Goal: Use online tool/utility: Utilize a website feature to perform a specific function

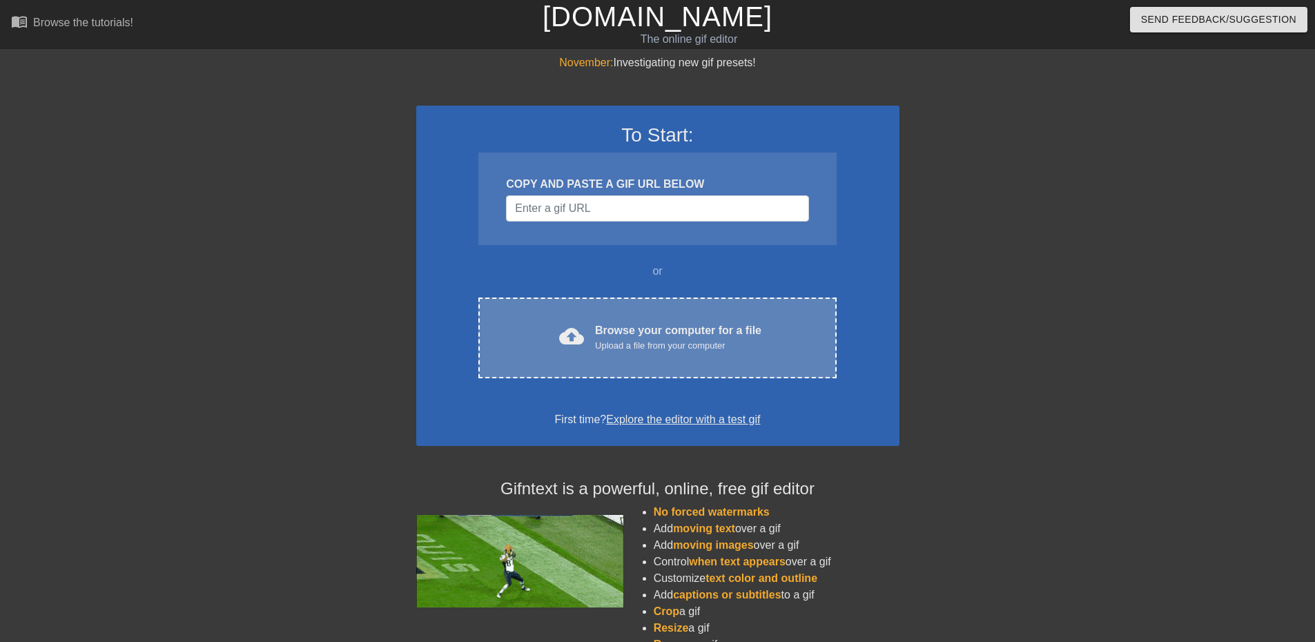
click at [593, 326] on div "cloud_upload Browse your computer for a file Upload a file from your computer" at bounding box center [656, 337] width 299 height 31
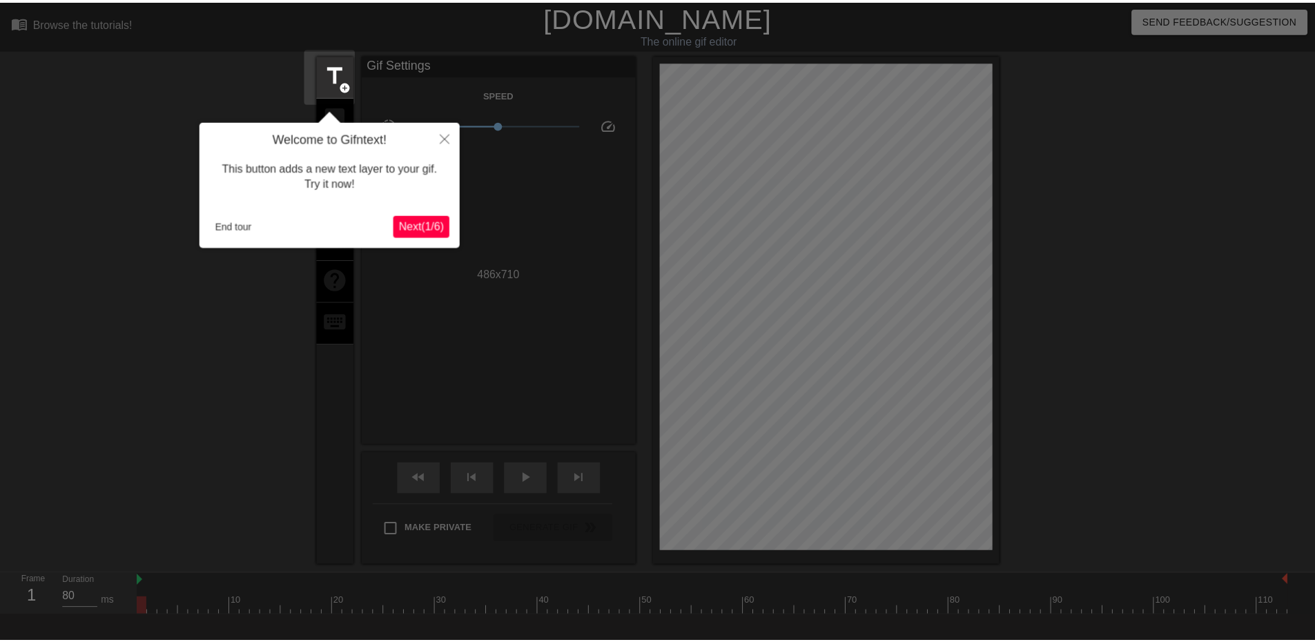
scroll to position [34, 0]
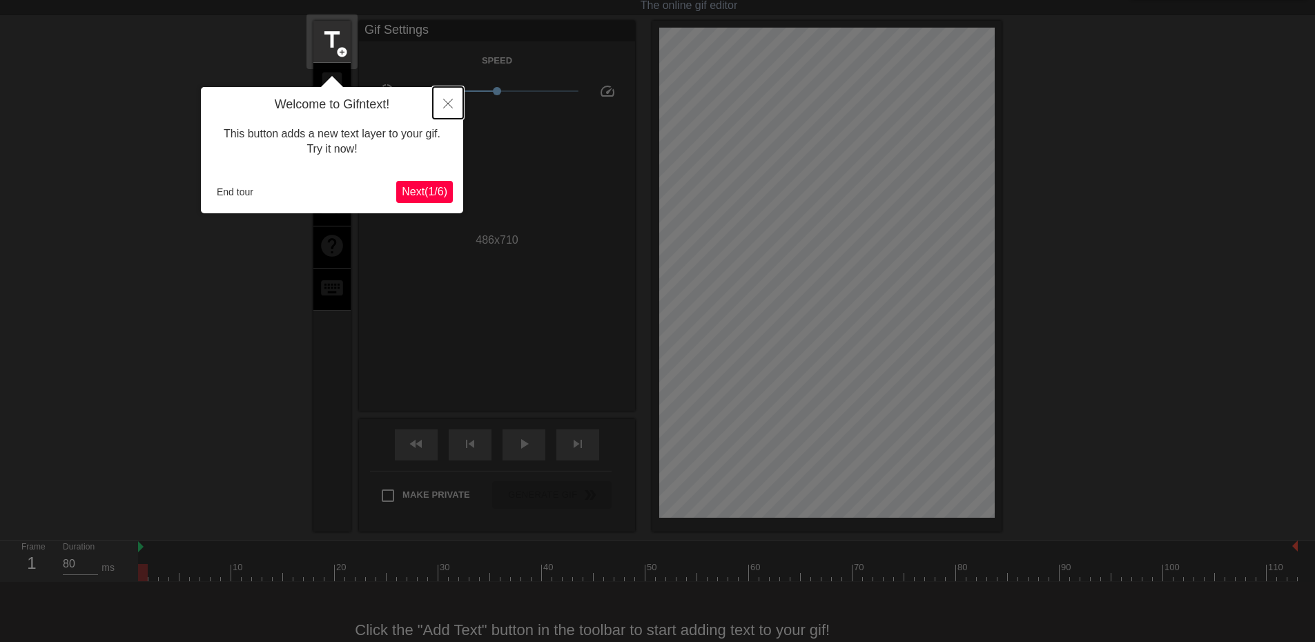
click at [451, 106] on icon "Close" at bounding box center [448, 104] width 10 height 10
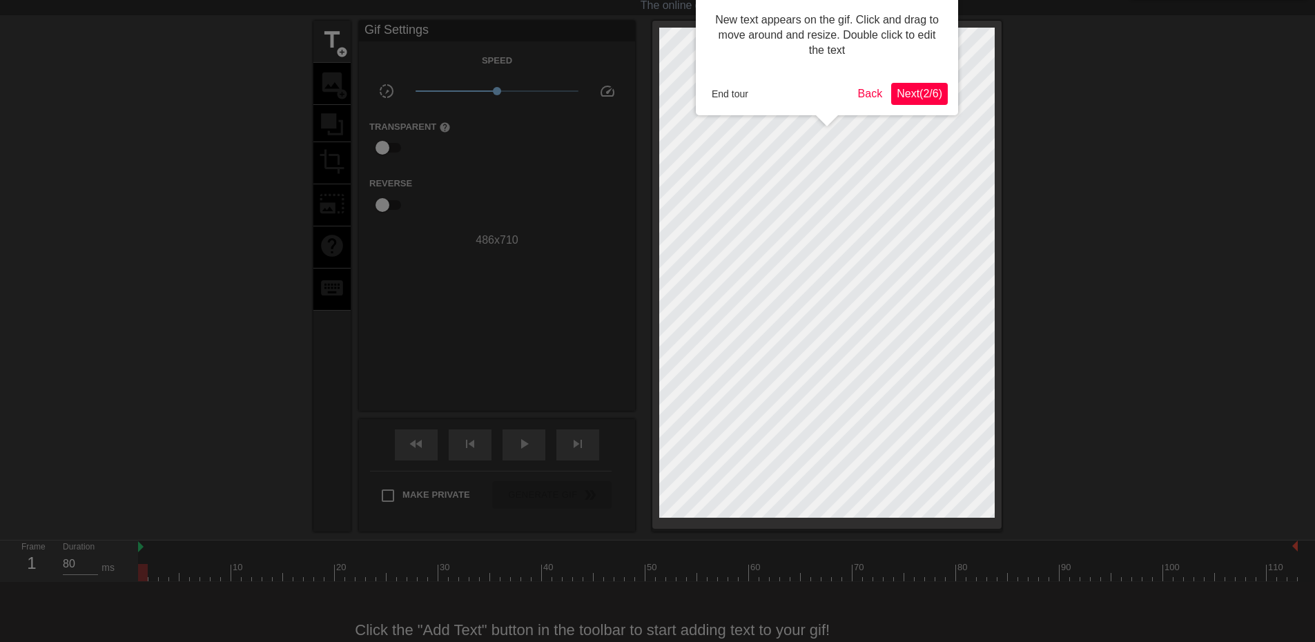
scroll to position [0, 0]
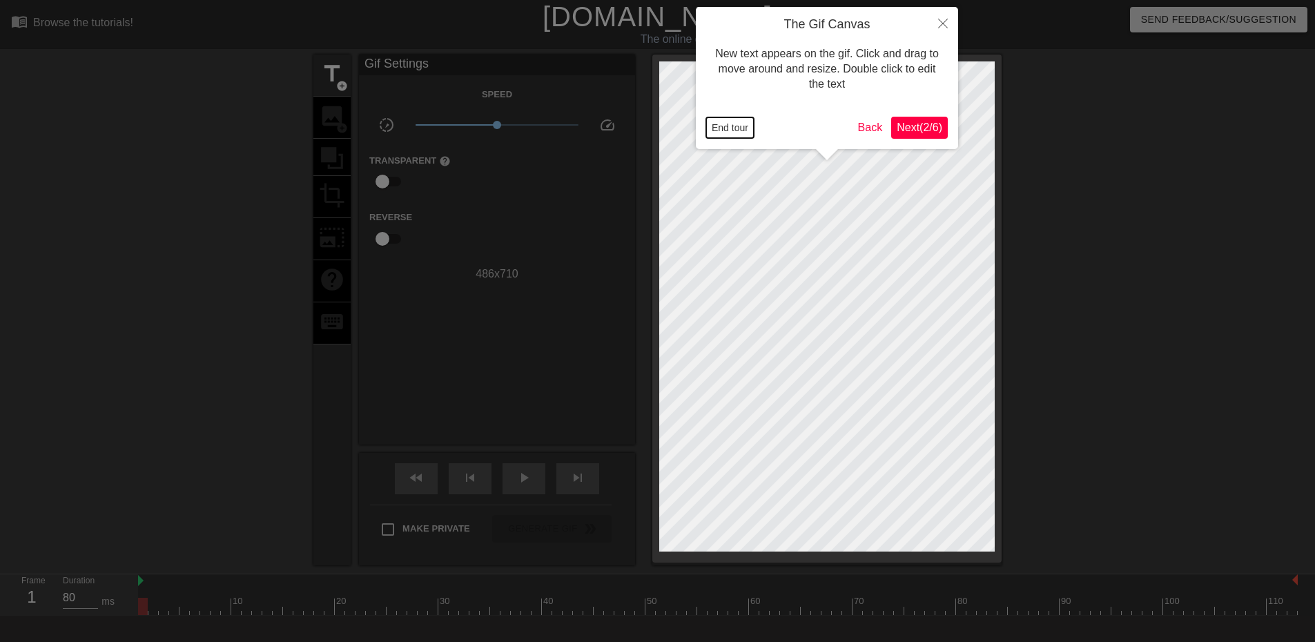
click at [740, 129] on button "End tour" at bounding box center [730, 127] width 48 height 21
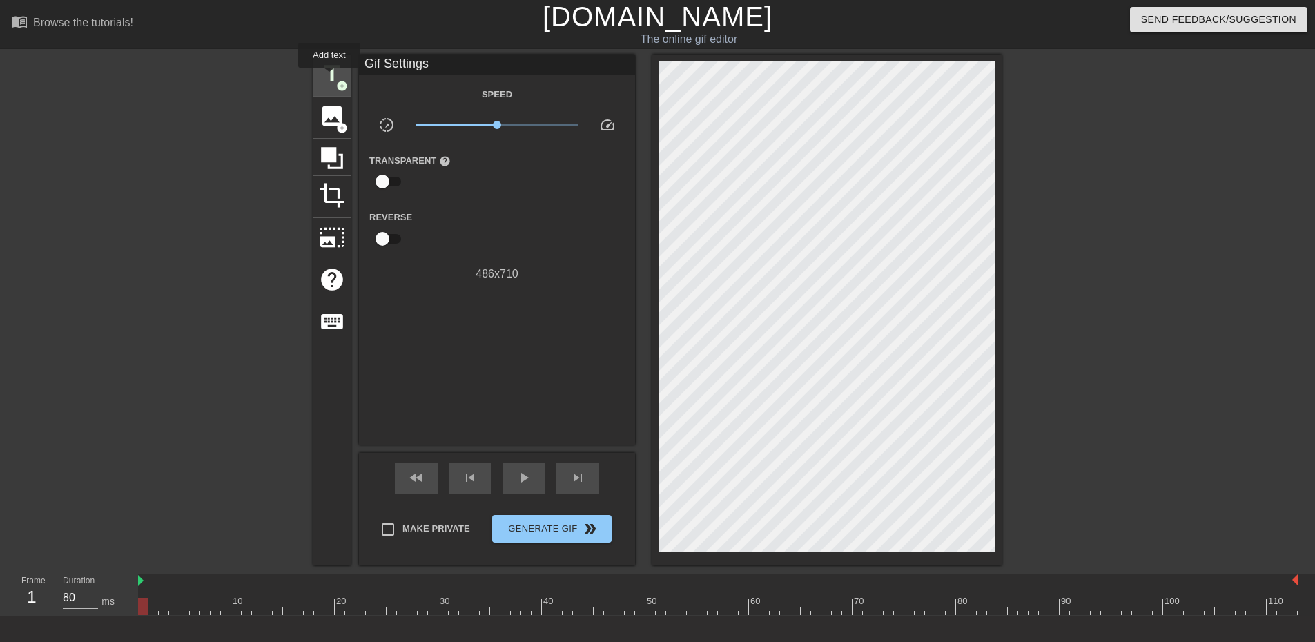
click at [329, 77] on span "title" at bounding box center [332, 74] width 26 height 26
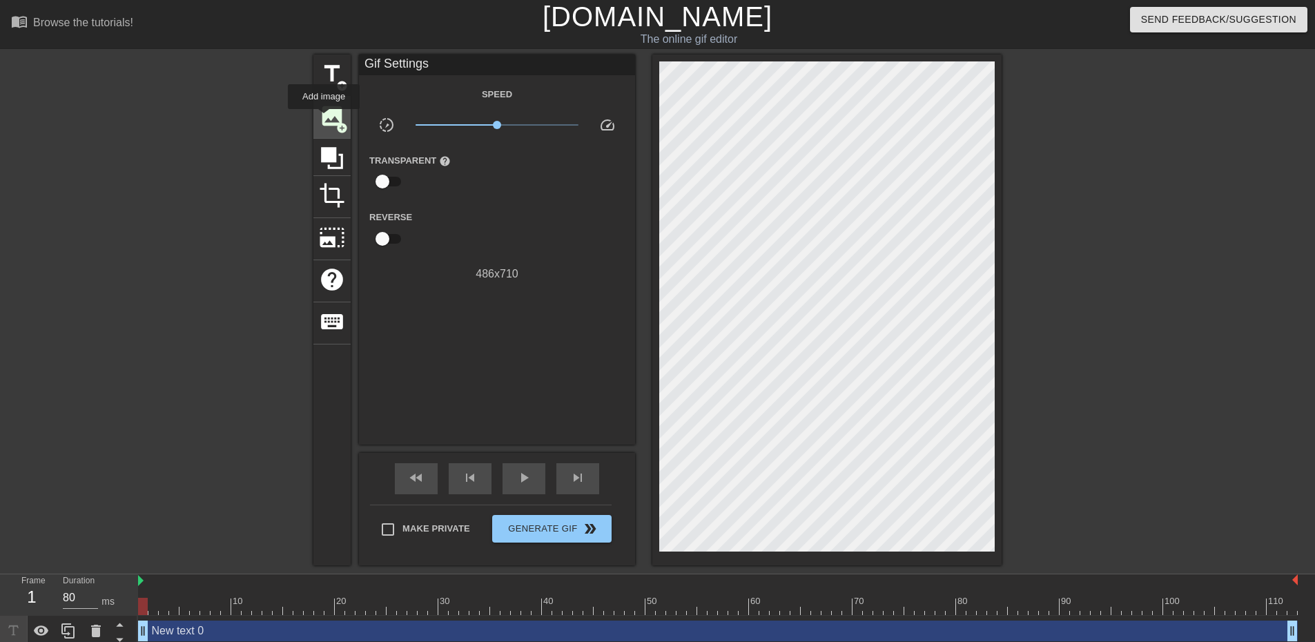
click at [324, 119] on span "image" at bounding box center [332, 116] width 26 height 26
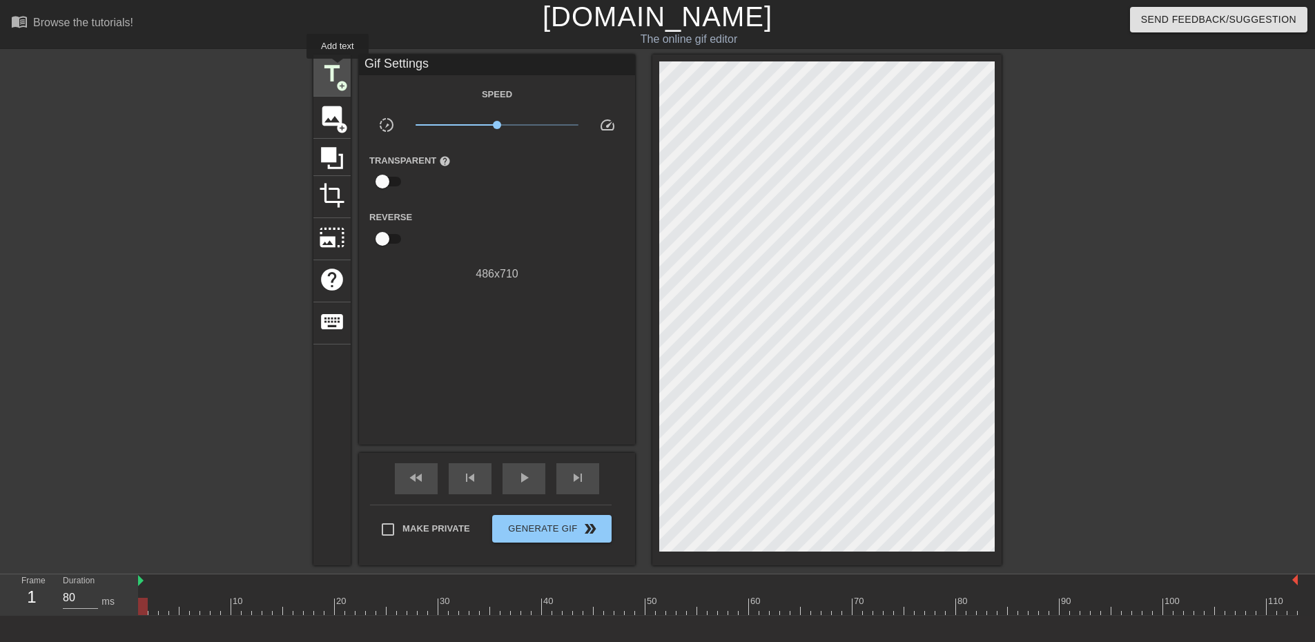
click at [337, 68] on span "title" at bounding box center [332, 74] width 26 height 26
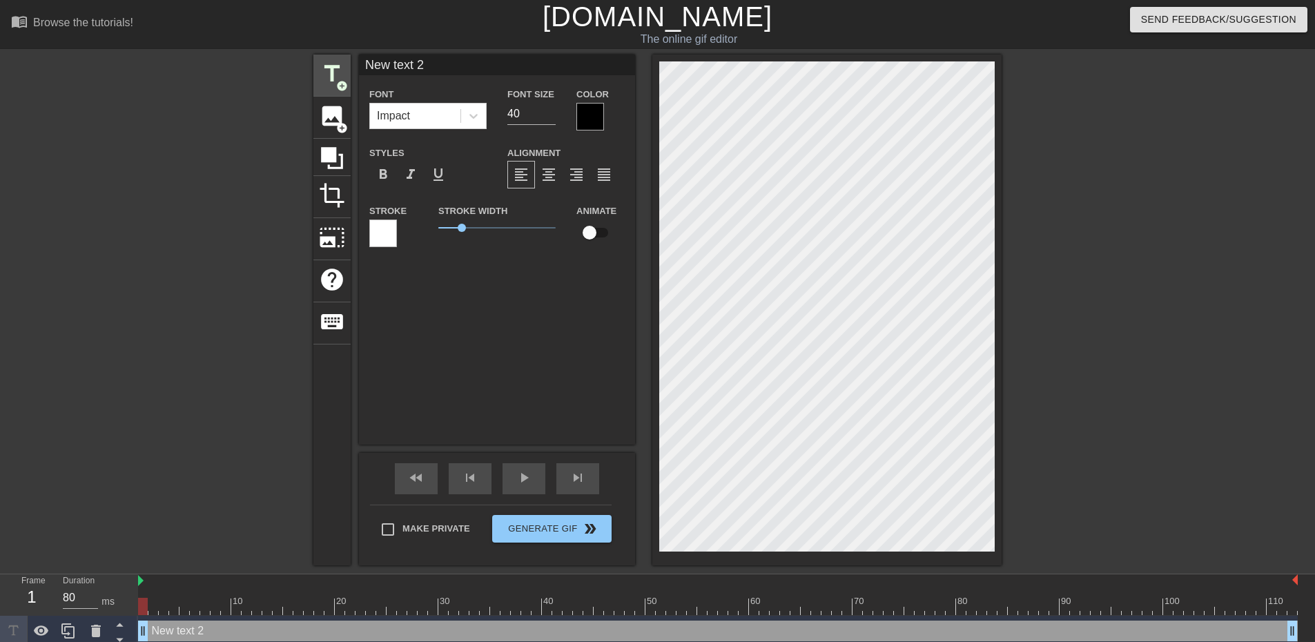
scroll to position [2, 3]
type input "G"
type textarea "G"
type input "Gr"
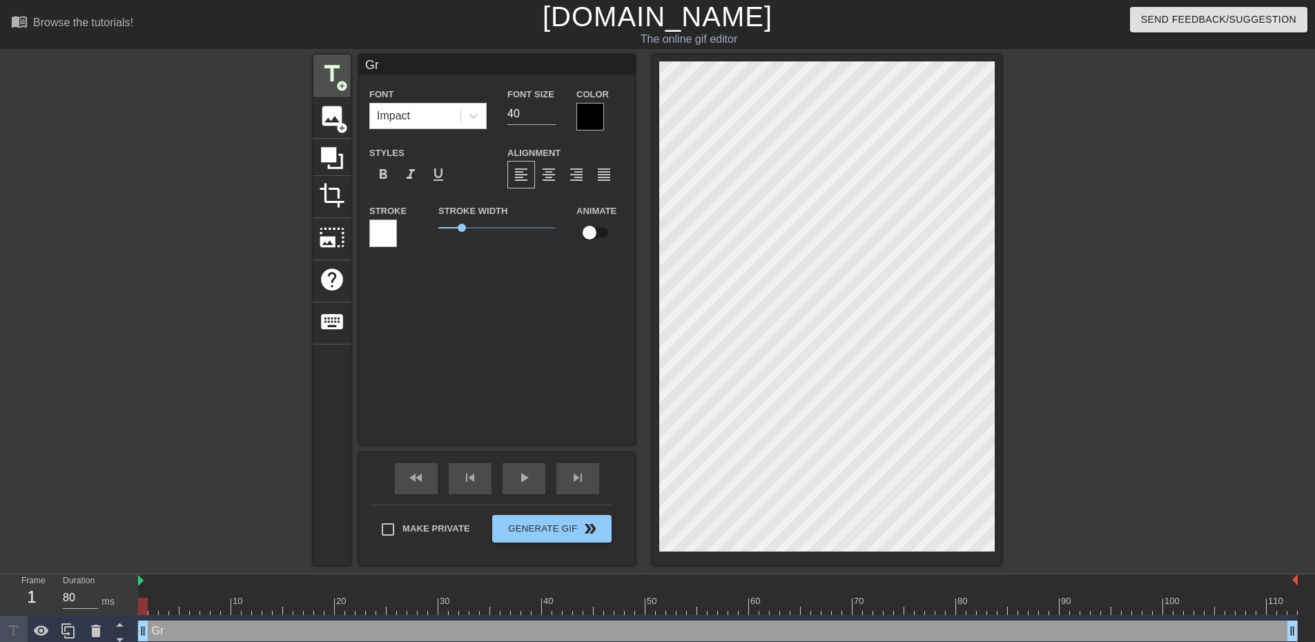
type textarea "Gro"
type input "Grou"
type textarea "Grou"
type input "Group"
type textarea "Group"
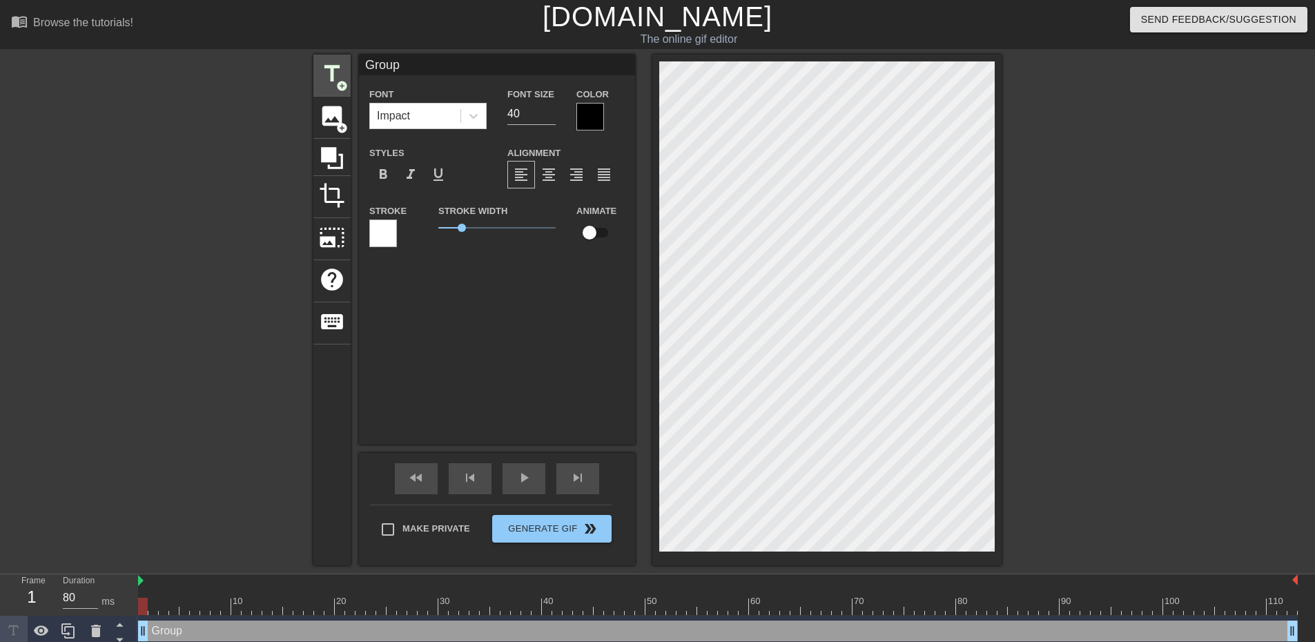
type input "Group"
type textarea "Group"
type input "Group D"
type textarea "Group D"
type input "Group D"
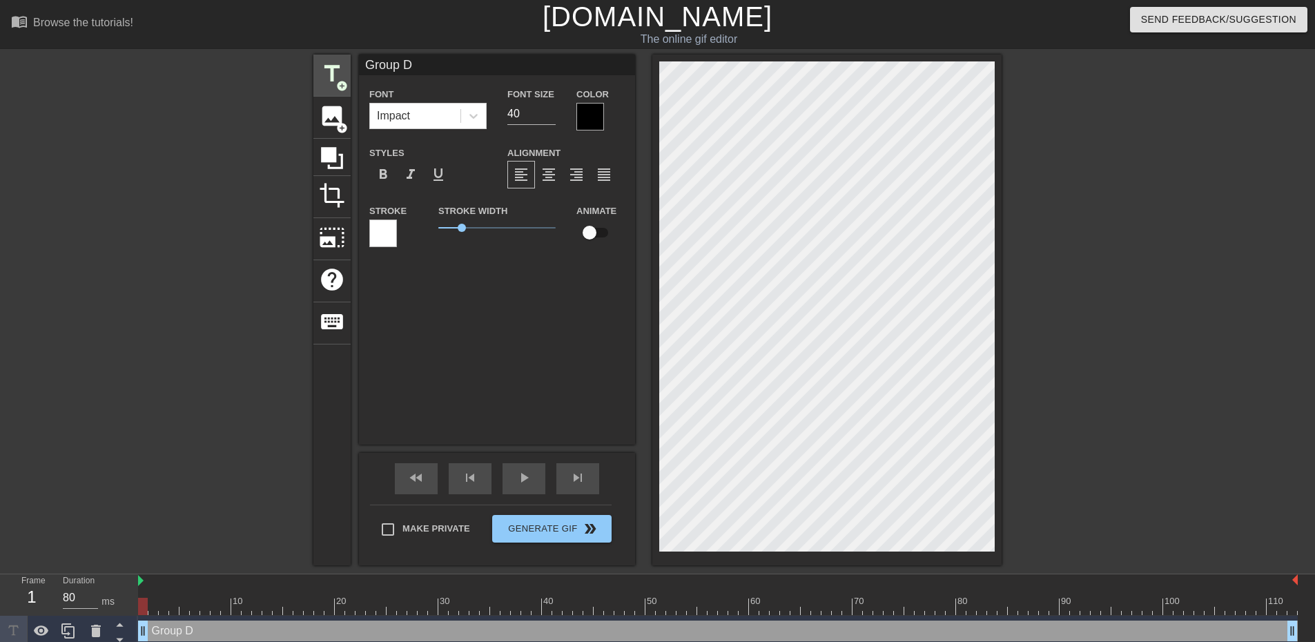
type textarea "Group D"
type input "Group D O"
type textarea "Group D O"
type input "Group D Op"
type textarea "Group D Op"
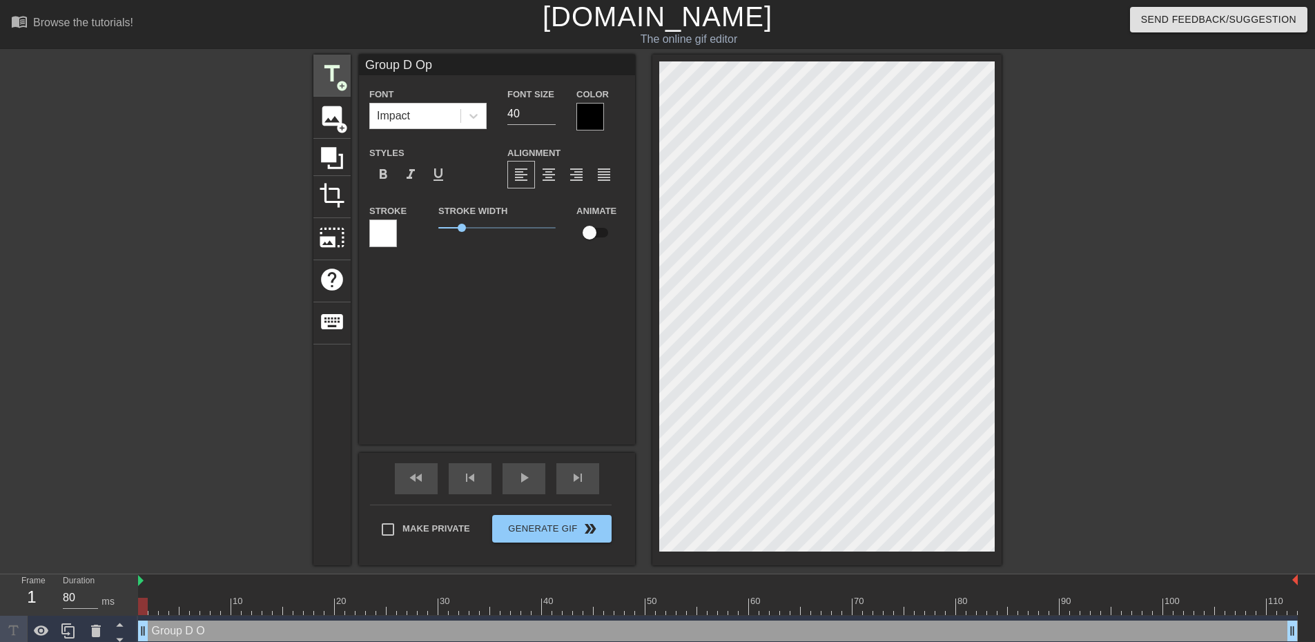
type input "Group D Ope"
type textarea "Group D Ope"
type input "Group D Open"
type textarea "Group D Open"
type input "Group D Open"
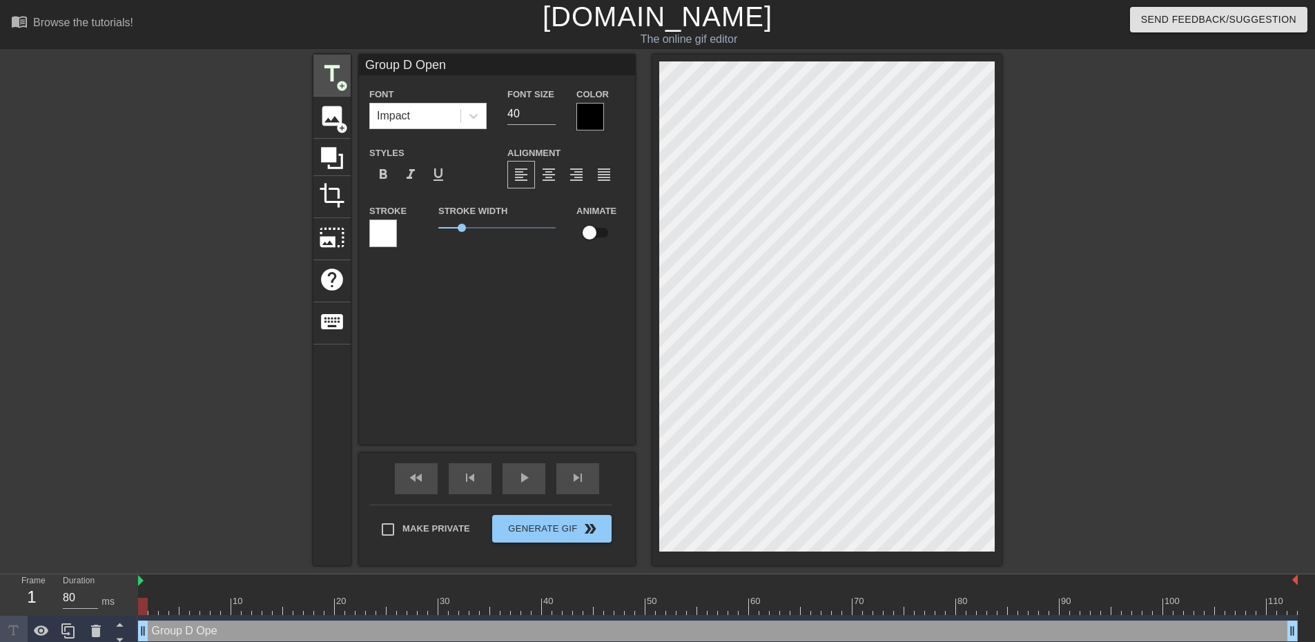
type textarea "Group D Open"
type input "Group D Open t"
type textarea "Group D Open t"
type input "Group D Open ti"
type textarea "Group D Open ti"
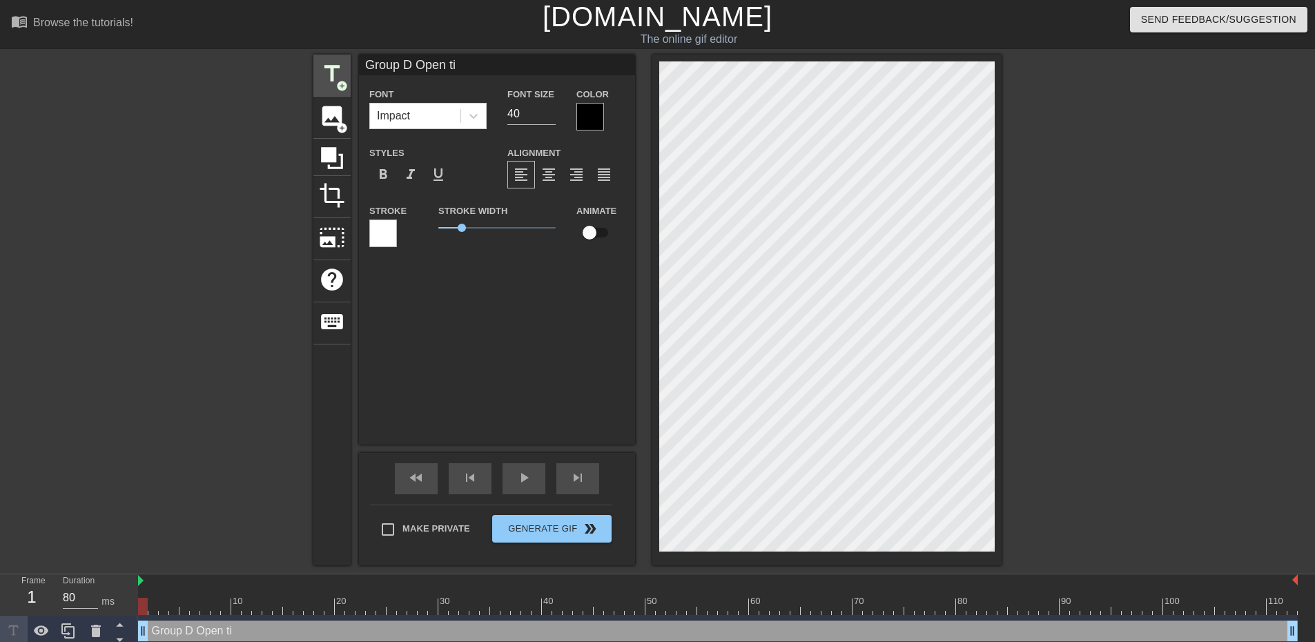
type input "Group D Open tic"
type textarea "Group D Open tic"
type input "Group D Open tick"
type textarea "Group D Open tick"
type input "Group D Open ticke"
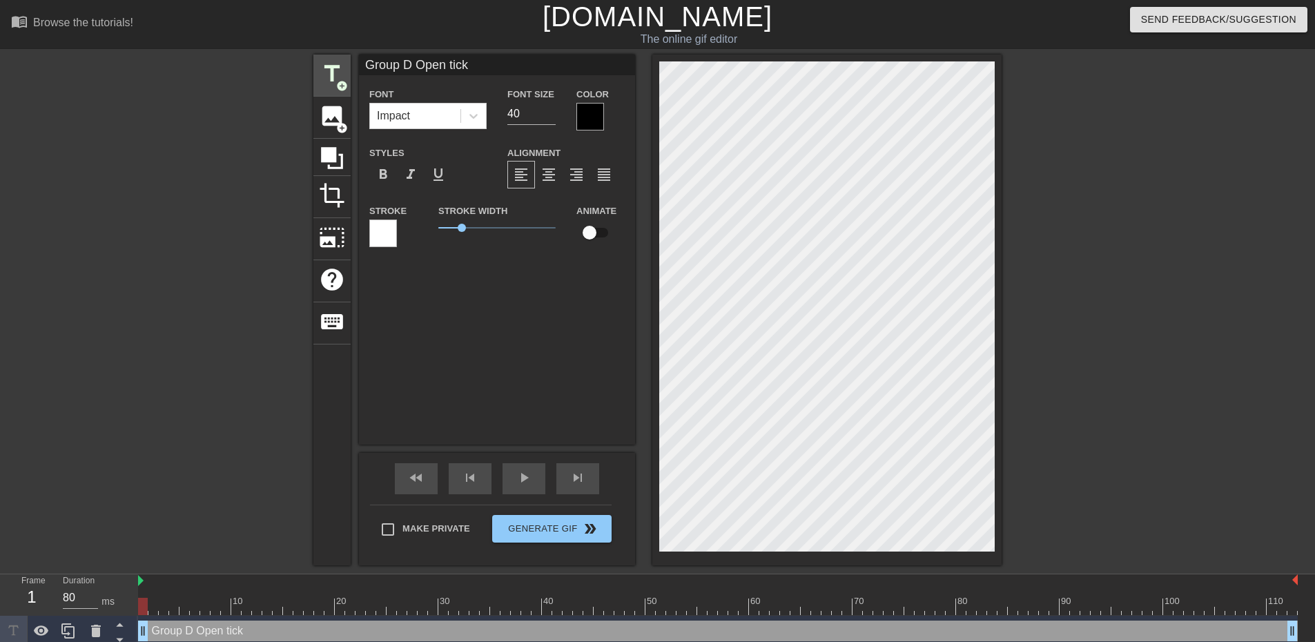
type textarea "Group D Open ticke"
type input "Group D Open ticket"
type textarea "Group D Open ticket"
type input "Group D Open tickets"
type textarea "Group D Open tickets"
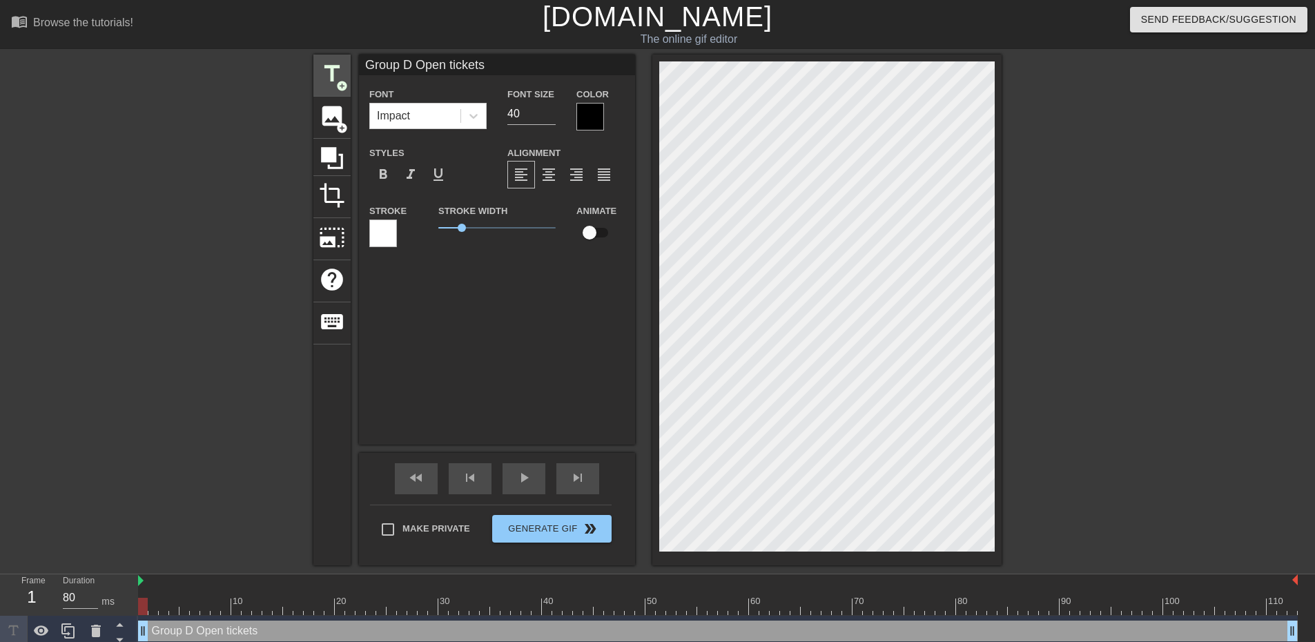
type input "Group D Open tickets:"
type textarea "Group D Open tickets:"
type input "Group D Open tickets:"
type textarea "Group D Open tickets:"
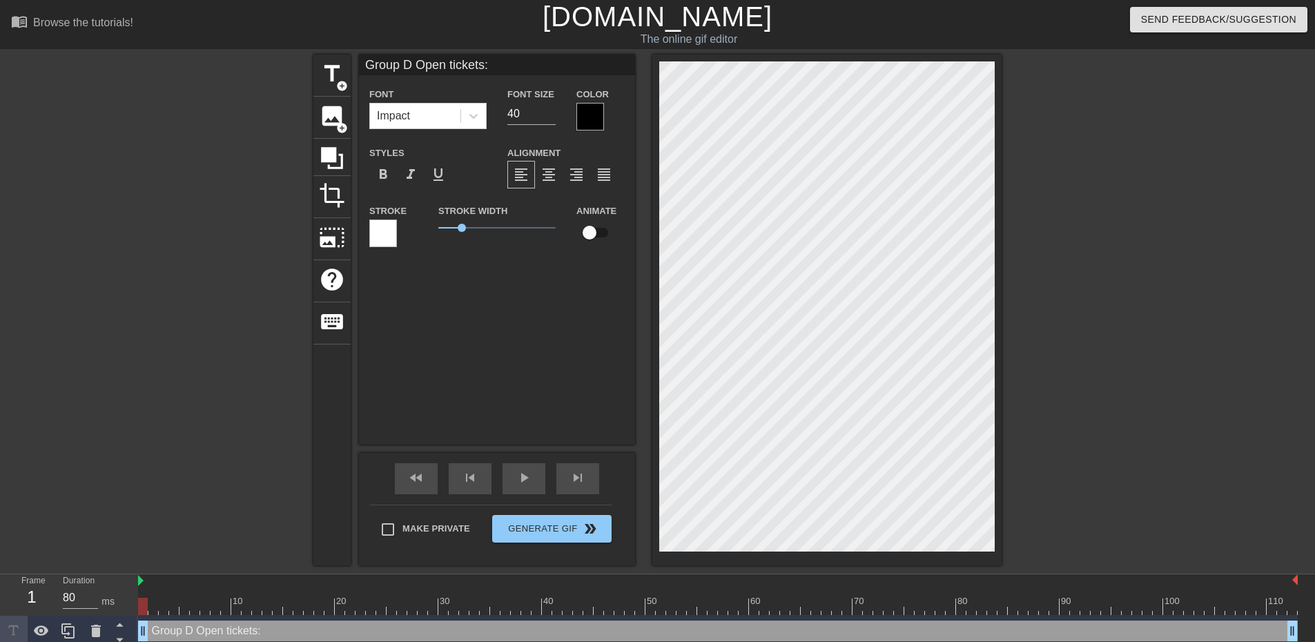
type input "Group D Open tickets:"
type textarea "Group D Open tickets:"
type input "Group D Open tickets:"
type textarea "Group D Open tickets:"
type input "Group D Open tickets: 2"
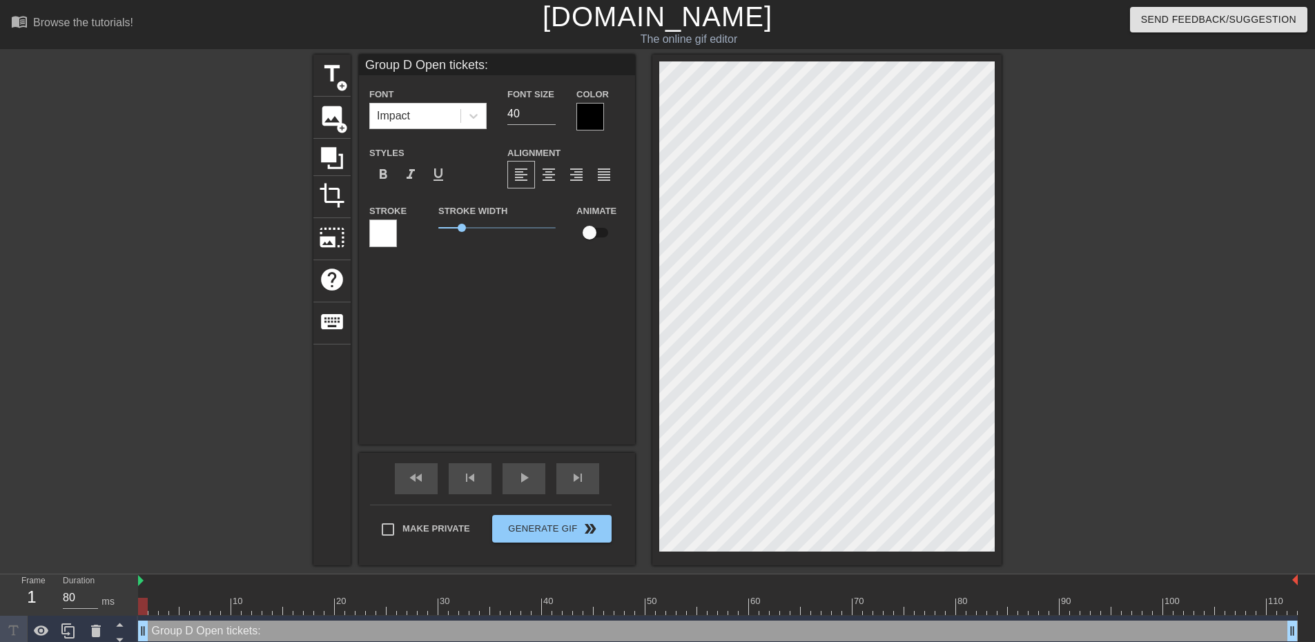
type textarea "Group D Open tickets: 2"
type input "Group D Open tickets: 26"
type textarea "Group D Open tickets: 26"
type input "Group D Open tickets: 264"
type textarea "Group D Open tickets: 264"
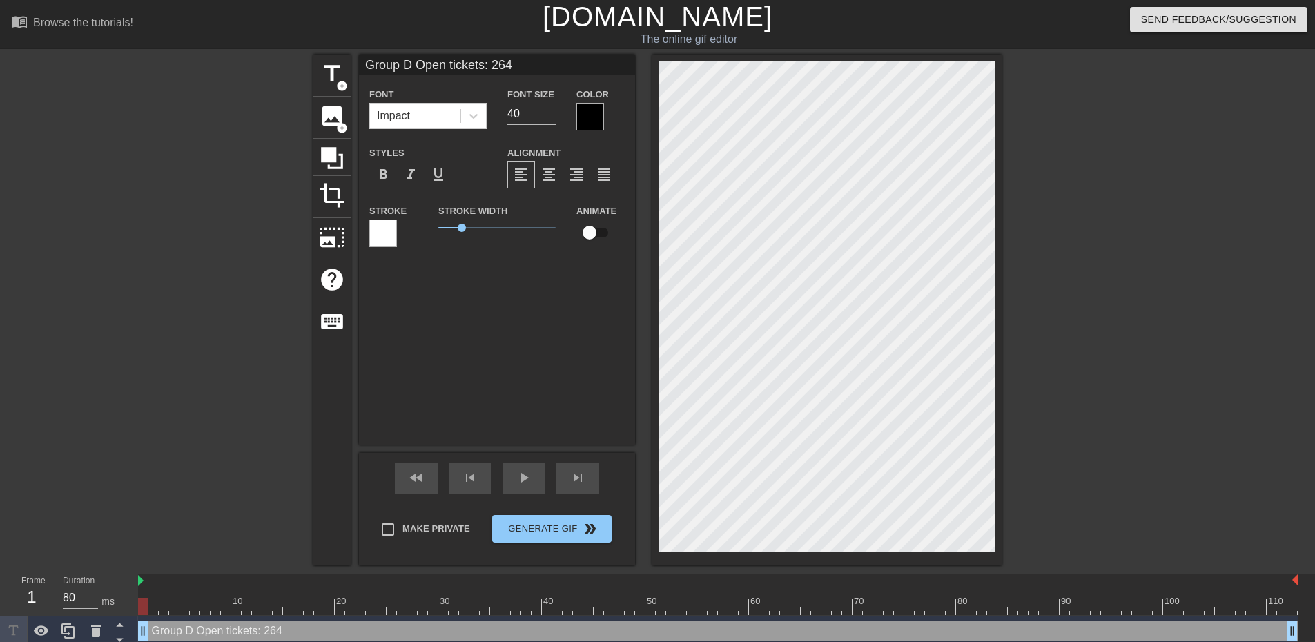
click at [596, 229] on input "checkbox" at bounding box center [589, 232] width 79 height 26
checkbox input "true"
drag, startPoint x: 145, startPoint y: 607, endPoint x: 88, endPoint y: 615, distance: 57.9
click at [88, 615] on div "Frame 1 Duration 80 ms 10 20 30 40 50 60 70 80 90 100 110 Group D Open tickets:…" at bounding box center [657, 610] width 1315 height 72
click at [157, 607] on div at bounding box center [717, 606] width 1159 height 17
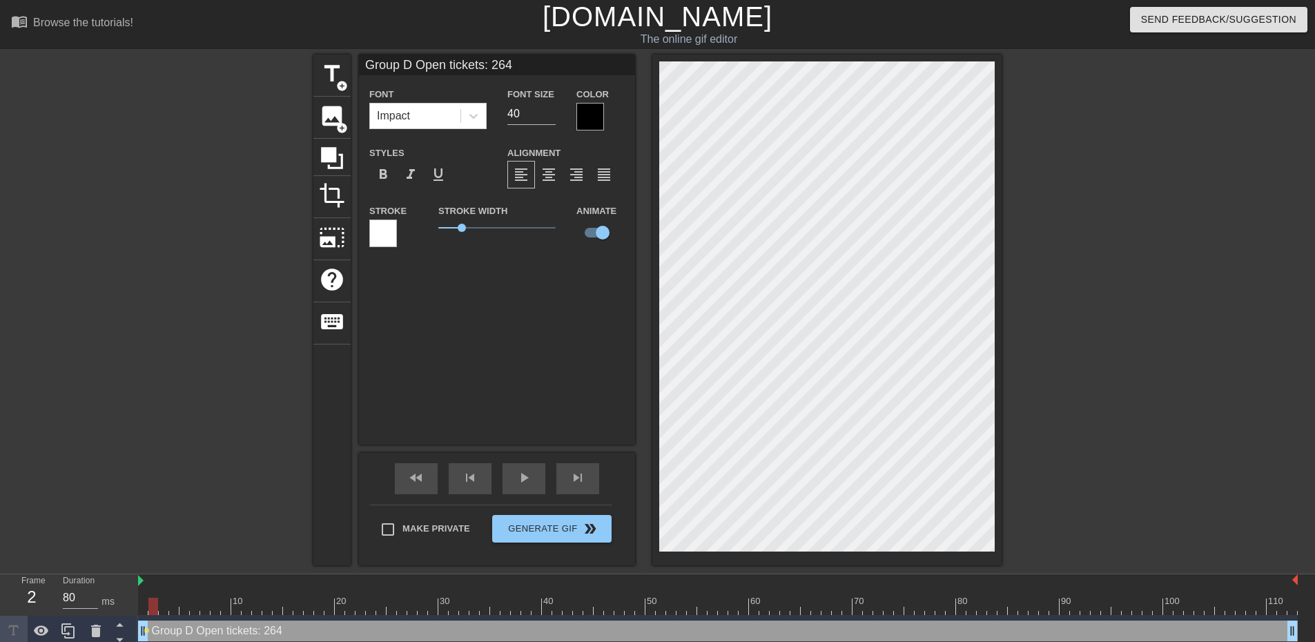
click at [166, 607] on div at bounding box center [717, 606] width 1159 height 17
click at [170, 607] on div at bounding box center [717, 606] width 1159 height 17
click at [192, 609] on div at bounding box center [717, 606] width 1159 height 17
click at [206, 609] on div at bounding box center [717, 606] width 1159 height 17
click at [223, 609] on div at bounding box center [717, 606] width 1159 height 17
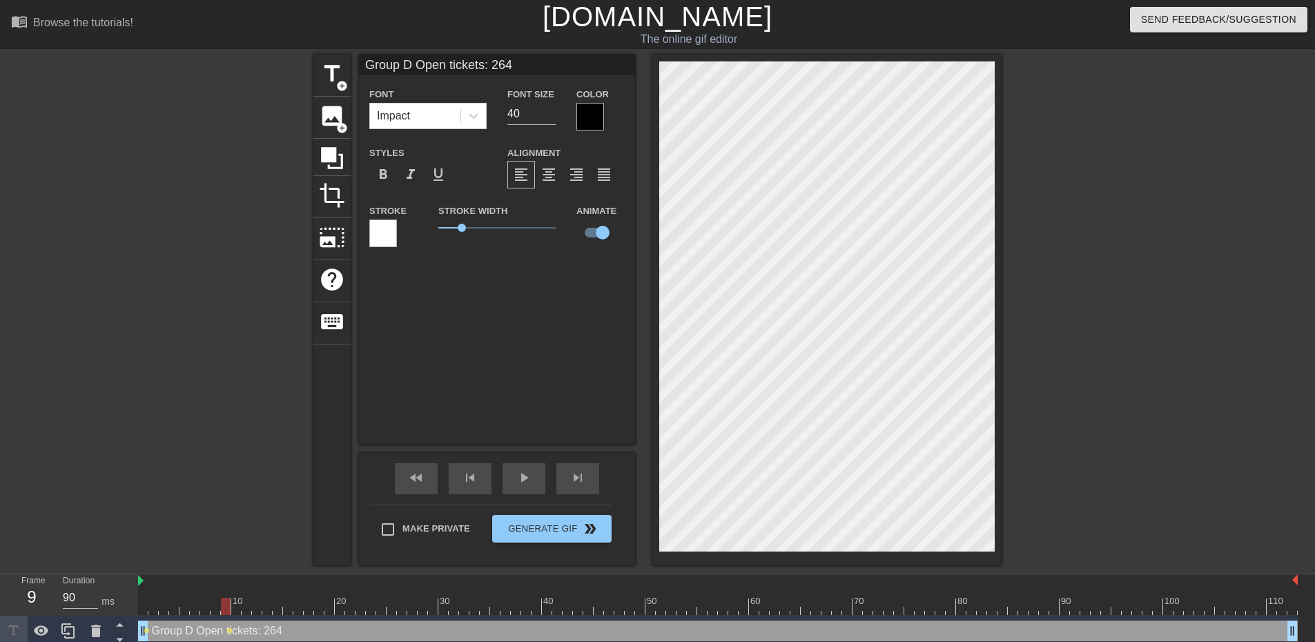
click at [242, 607] on div at bounding box center [717, 606] width 1159 height 17
click at [264, 607] on div at bounding box center [717, 606] width 1159 height 17
click at [285, 606] on div at bounding box center [717, 606] width 1159 height 17
drag, startPoint x: 304, startPoint y: 607, endPoint x: 314, endPoint y: 609, distance: 10.4
click at [305, 607] on div at bounding box center [717, 606] width 1159 height 17
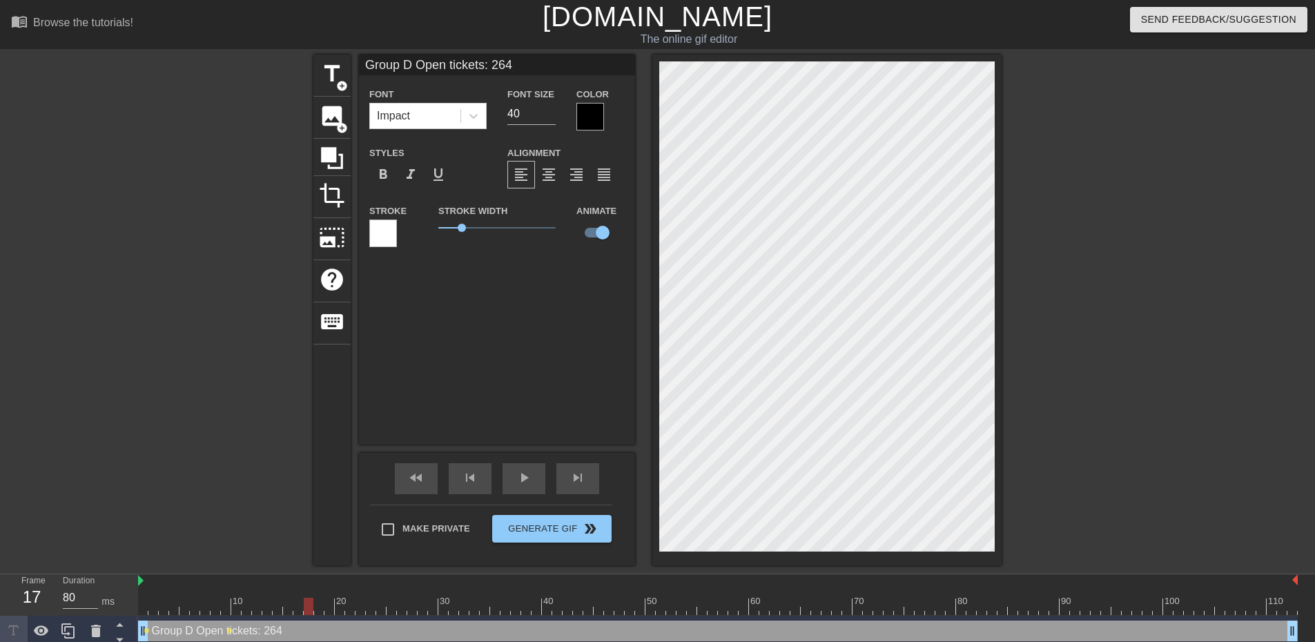
click at [315, 609] on div at bounding box center [717, 606] width 1159 height 17
click at [335, 607] on div at bounding box center [717, 606] width 1159 height 17
click at [351, 606] on div at bounding box center [717, 606] width 1159 height 17
drag, startPoint x: 362, startPoint y: 610, endPoint x: 376, endPoint y: 609, distance: 14.6
click at [364, 609] on div at bounding box center [717, 606] width 1159 height 17
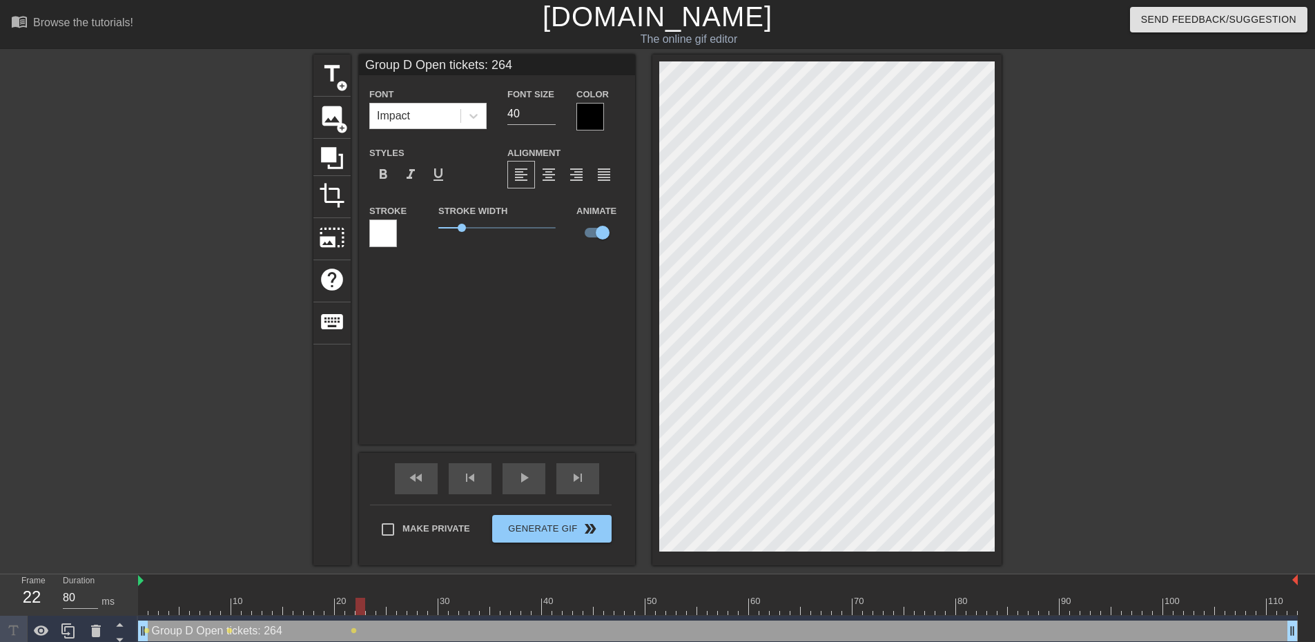
click at [382, 609] on div at bounding box center [717, 606] width 1159 height 17
click at [395, 607] on div at bounding box center [717, 606] width 1159 height 17
click at [404, 608] on div at bounding box center [717, 606] width 1159 height 17
type input "80"
click at [413, 613] on div at bounding box center [717, 606] width 1159 height 17
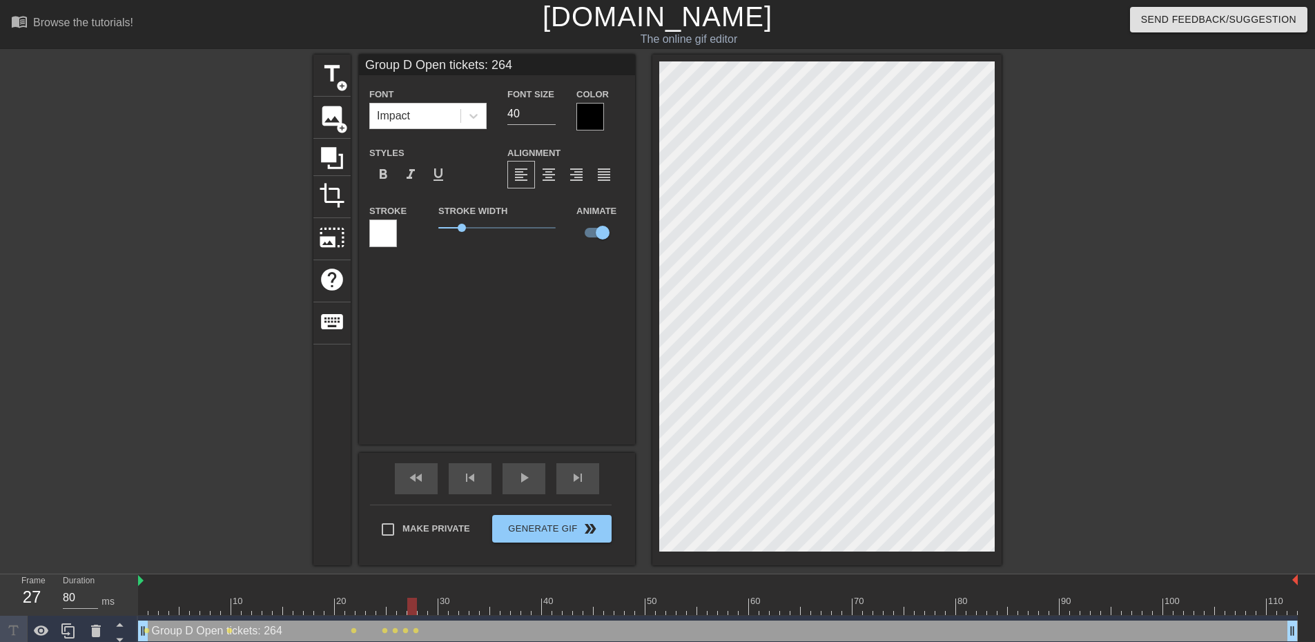
click at [426, 613] on div at bounding box center [717, 606] width 1159 height 17
type input "Group D Open tikets: 264"
type textarea "Group D Open tikets: 264"
type input "Group D Open tickets: 264"
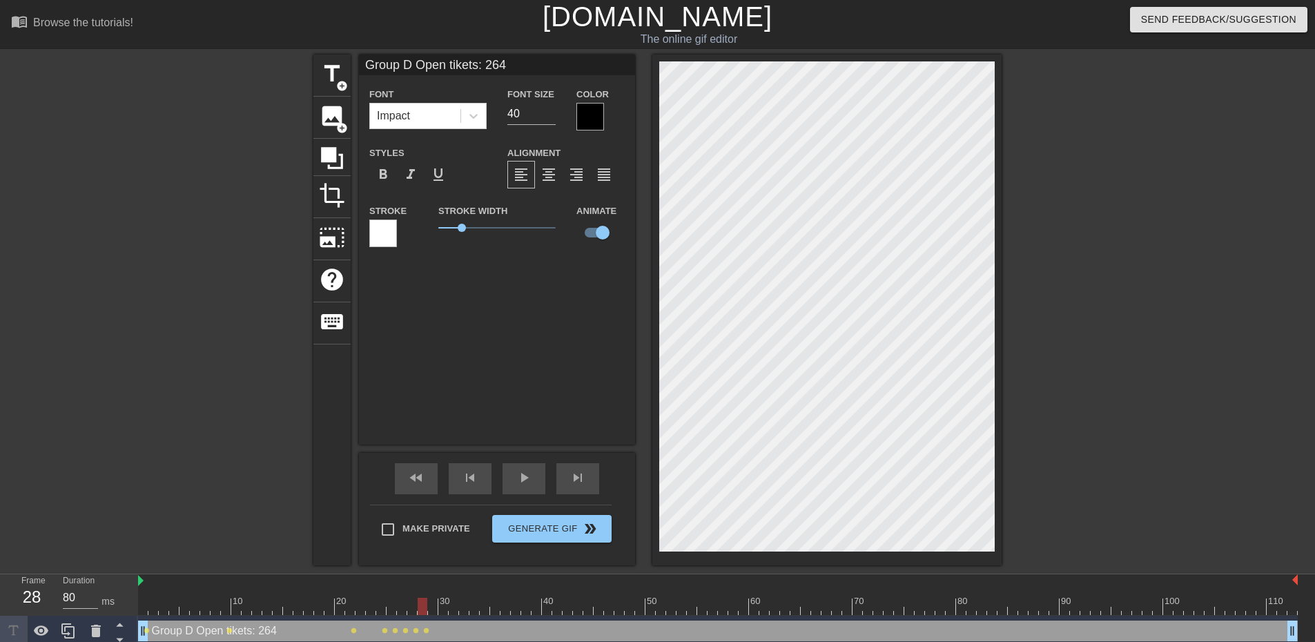
type textarea "Group D Open tickets: 264"
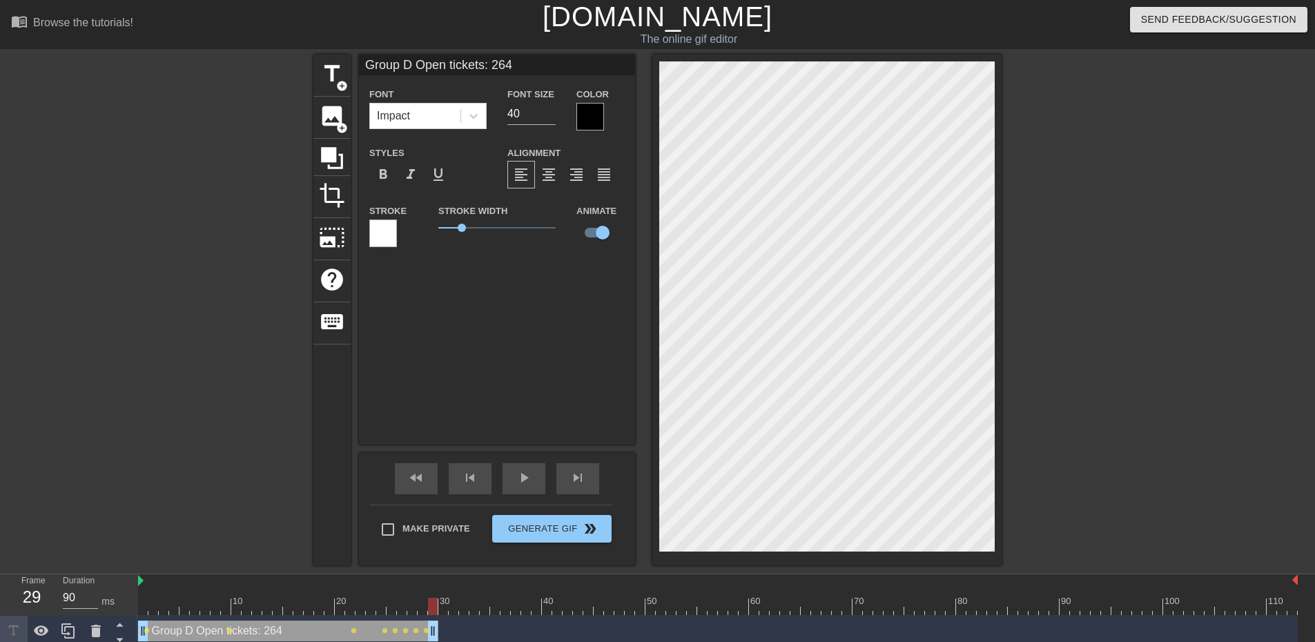
type input "80"
drag, startPoint x: 1290, startPoint y: 633, endPoint x: 411, endPoint y: 675, distance: 880.1
click at [411, 641] on html "menu_book Browse the tutorials! [DOMAIN_NAME] The online gif editor Send Feedba…" at bounding box center [657, 323] width 1315 height 647
click at [424, 610] on div at bounding box center [717, 606] width 1159 height 17
click at [335, 125] on span "image" at bounding box center [332, 116] width 26 height 26
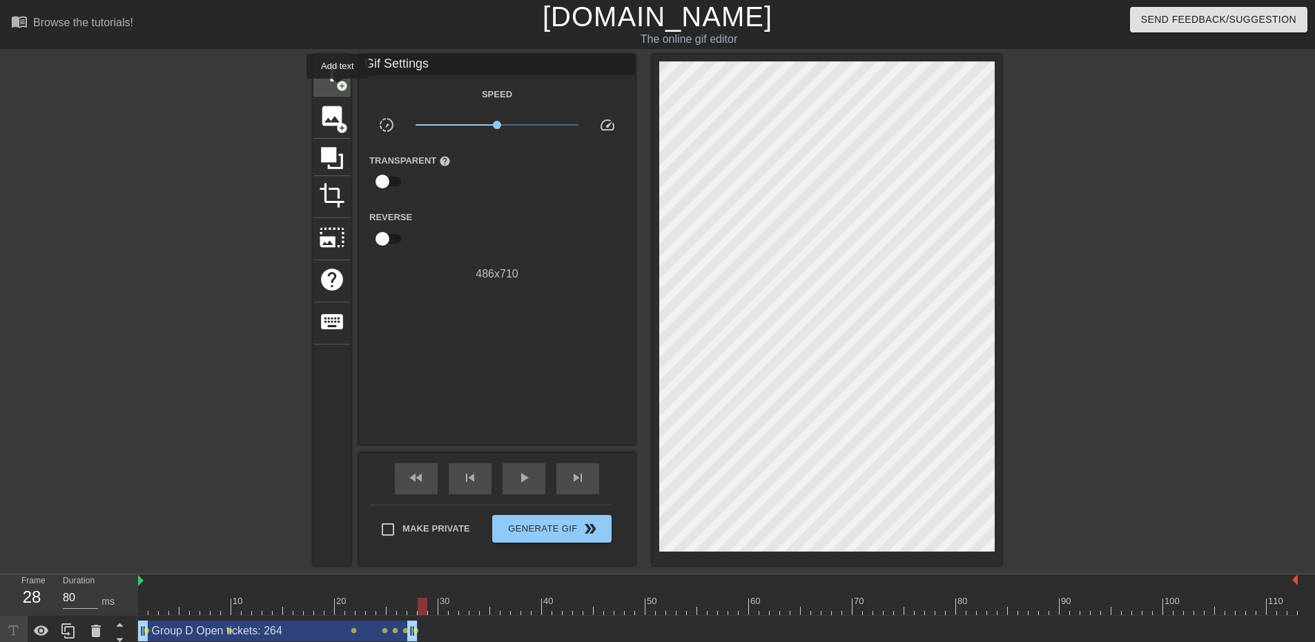
click at [337, 88] on span "add_circle" at bounding box center [342, 86] width 12 height 12
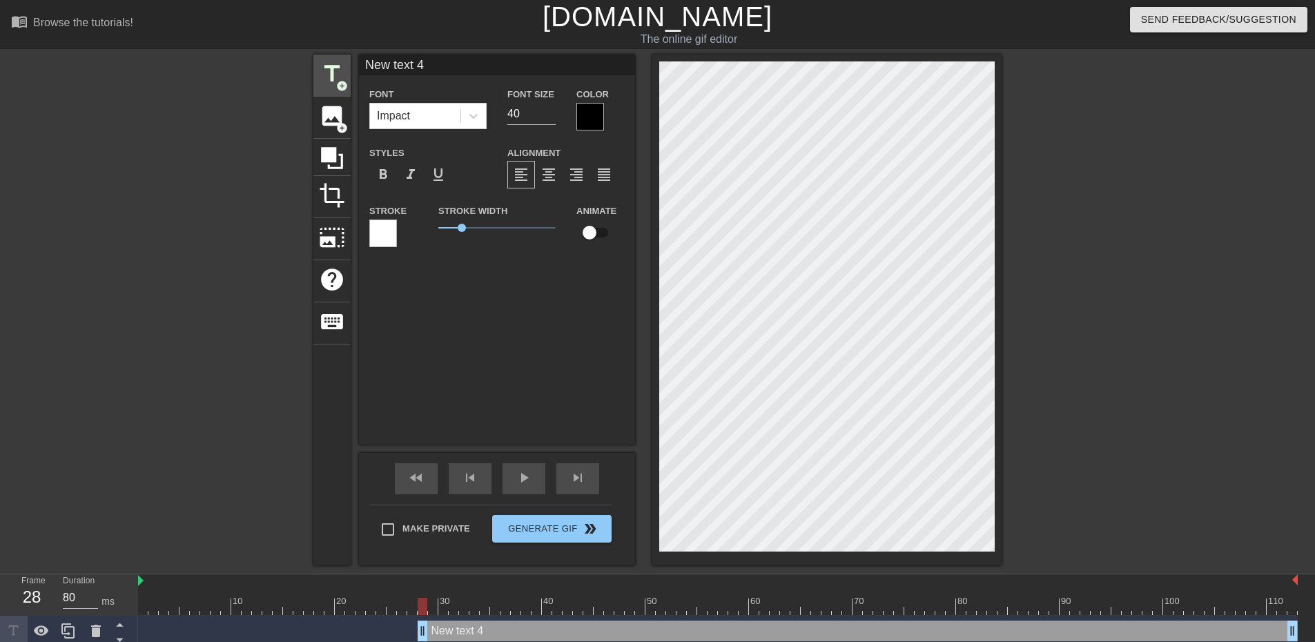
scroll to position [2, 3]
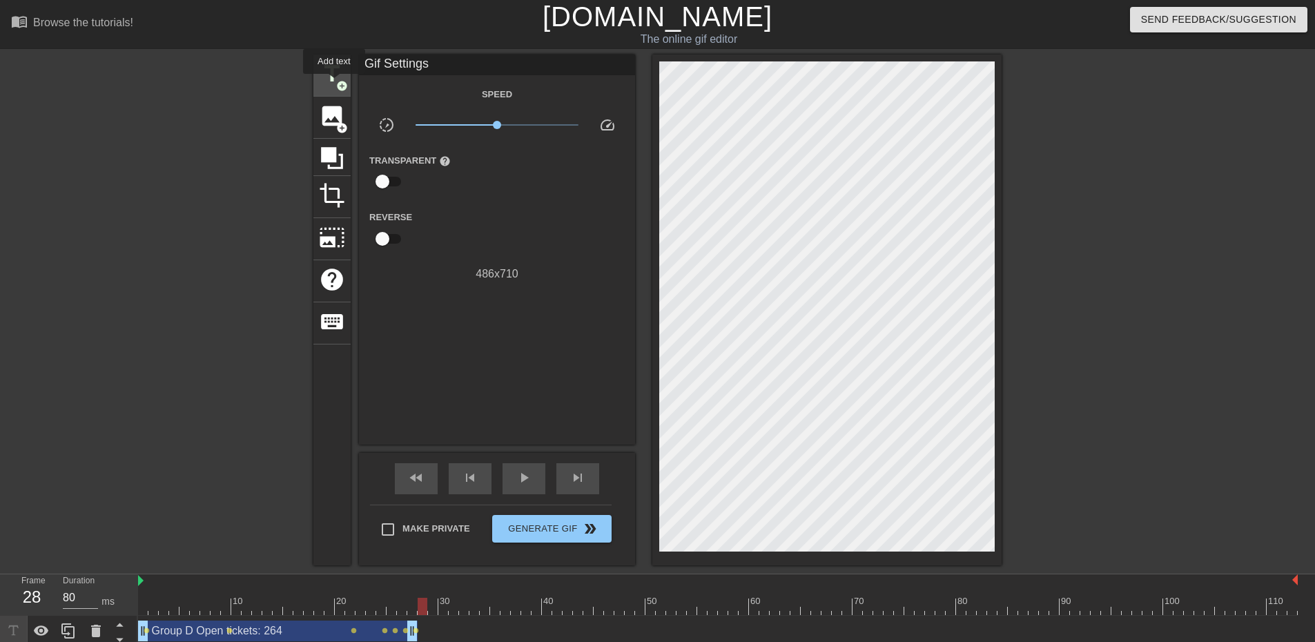
click at [334, 83] on span "title" at bounding box center [332, 74] width 26 height 26
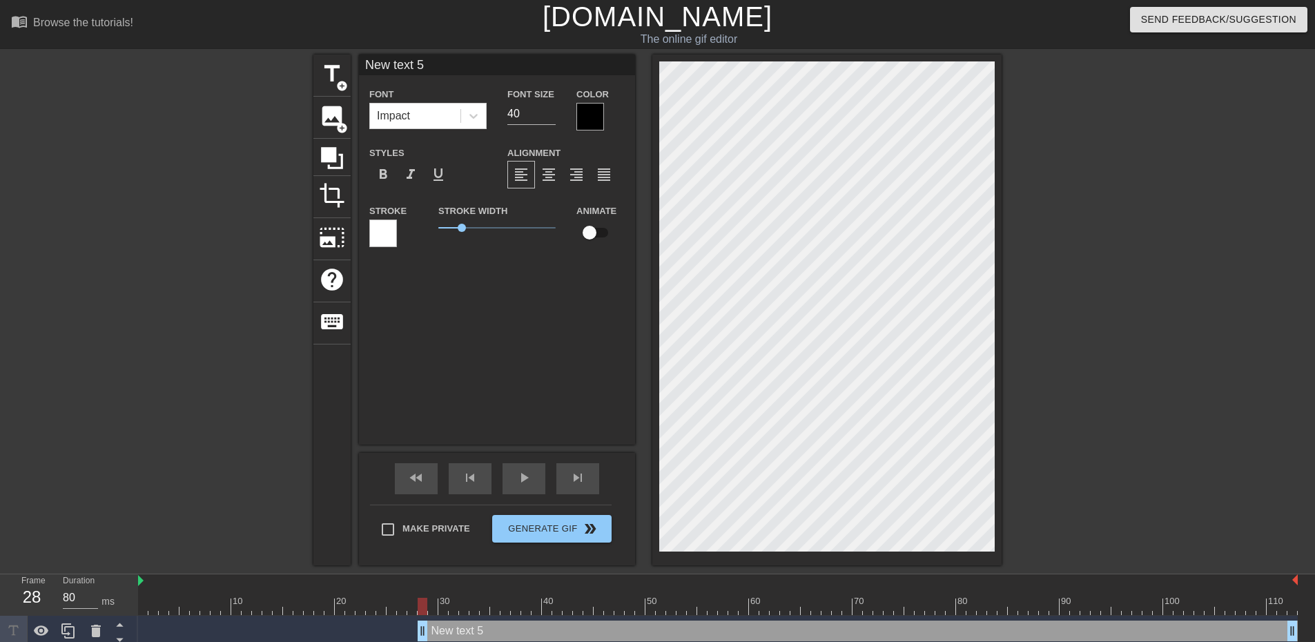
scroll to position [2, 3]
type input "G"
type textarea "G"
type input "Gr"
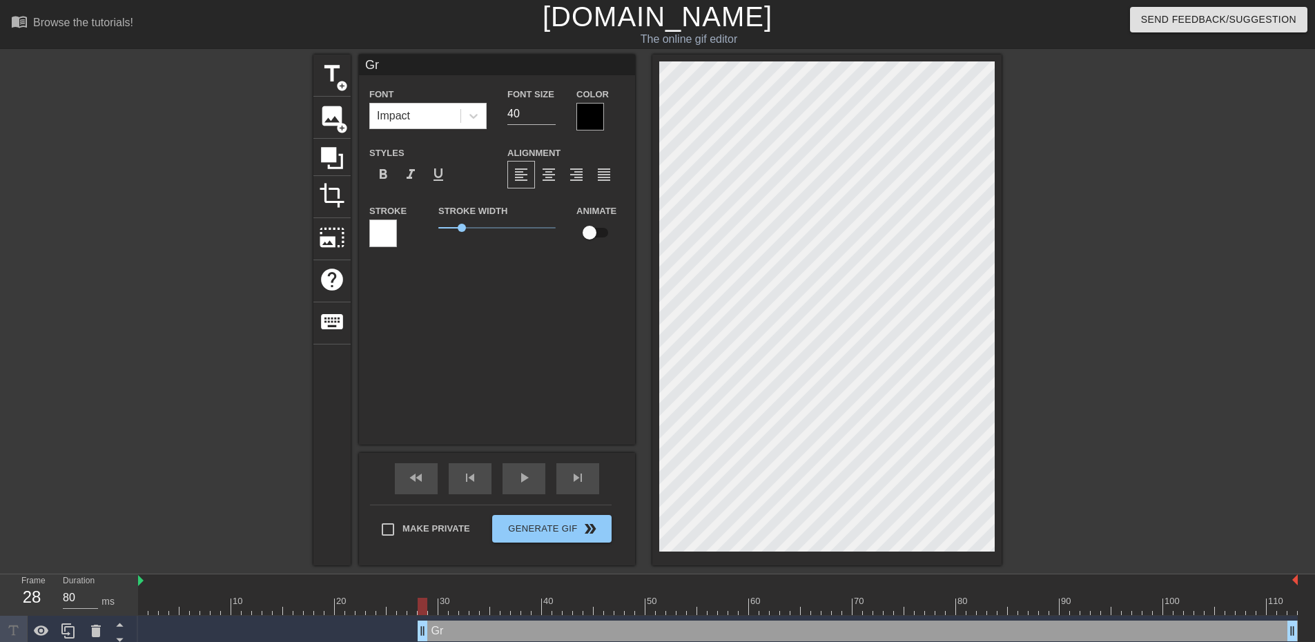
type textarea "Gro"
type input "Grou"
type textarea "Grou"
type input "Group"
type textarea "Group"
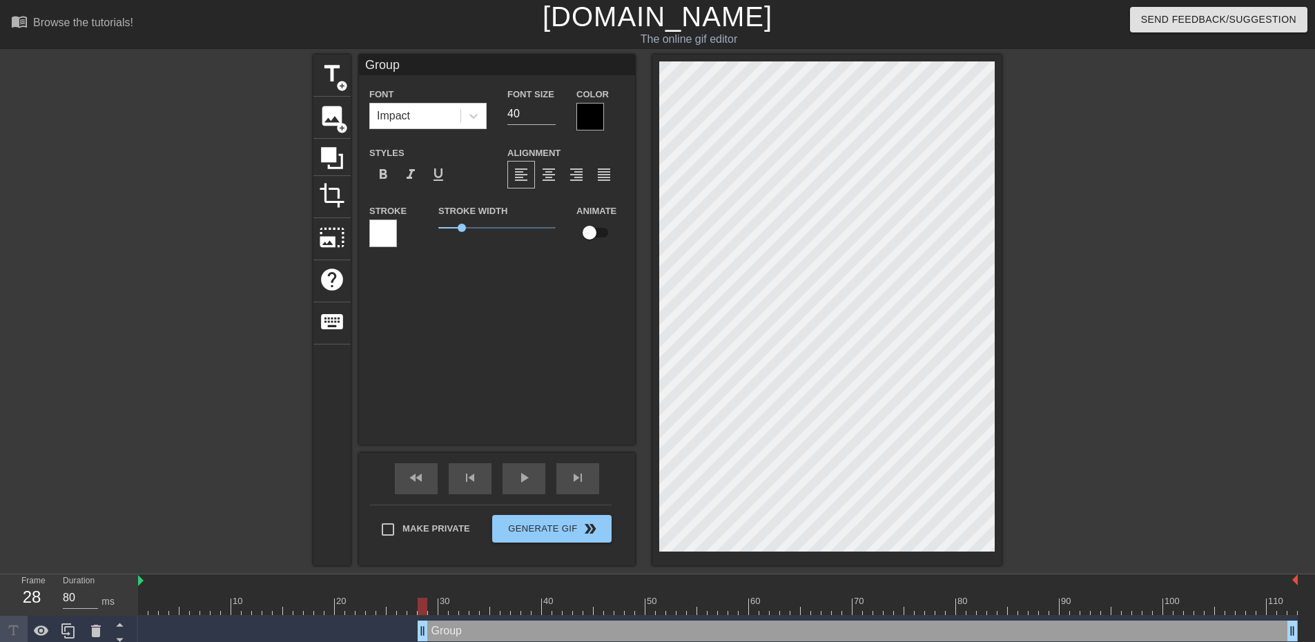
type input "Group"
type textarea "Group"
type input "Group D"
type textarea "Group D"
type input "Group D"
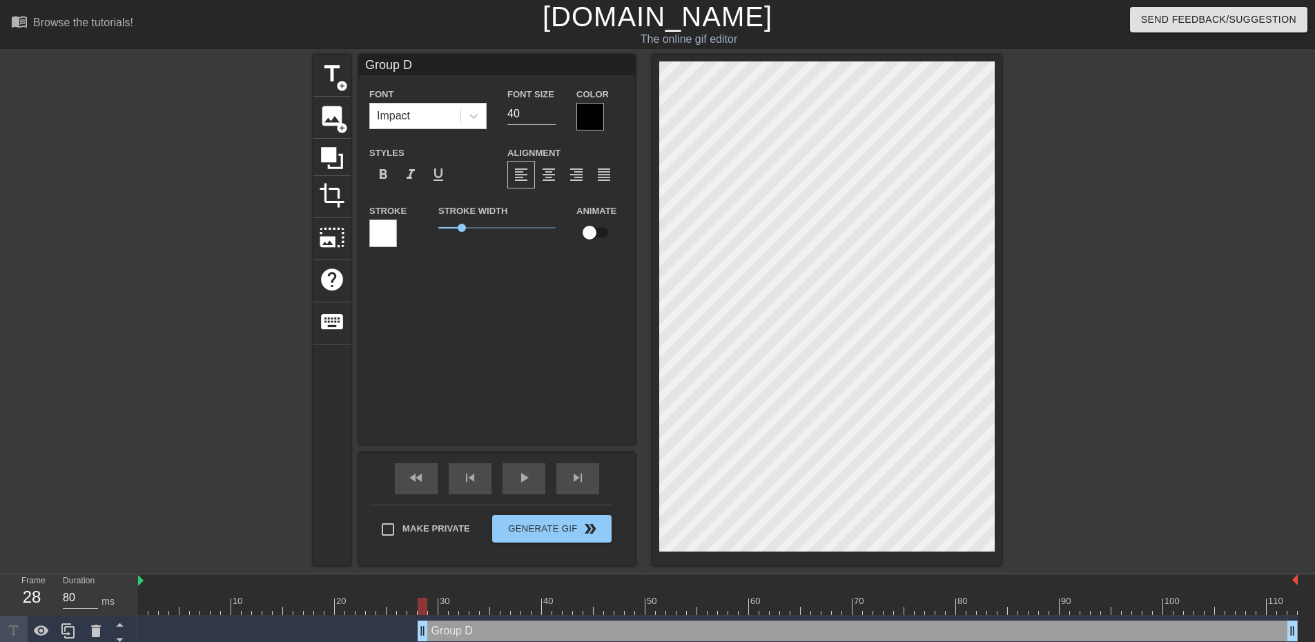
type textarea "Group D"
type input "Group D O"
type textarea "Group D O"
type input "Group D Op"
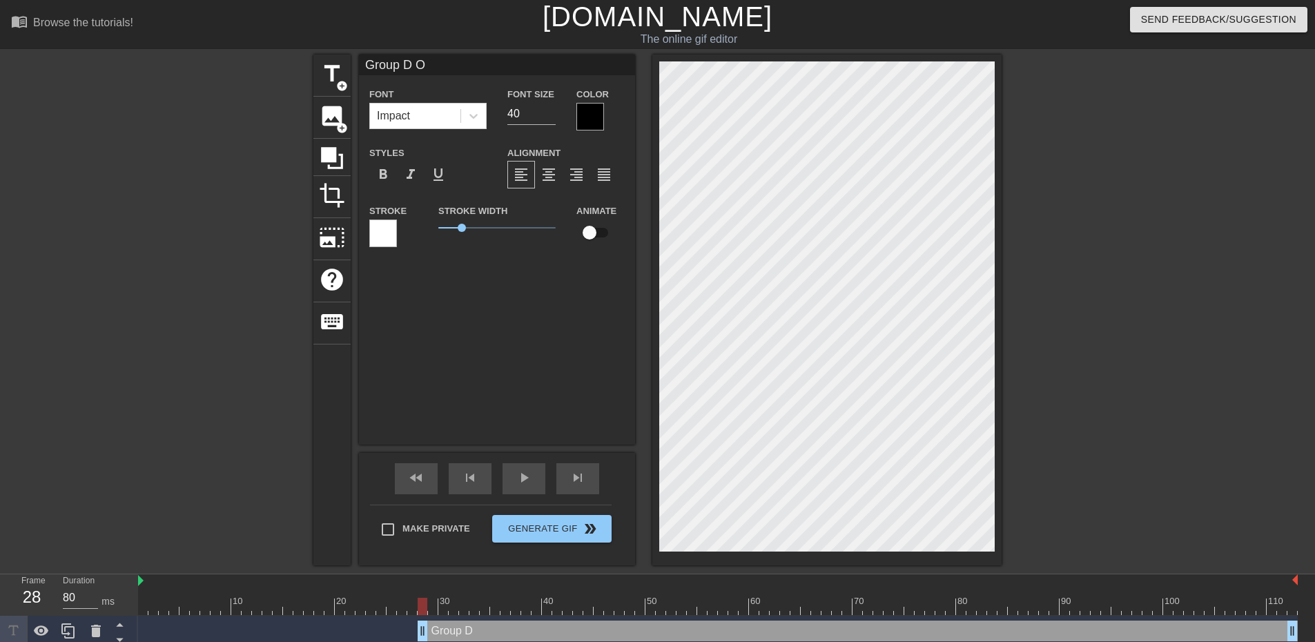
type textarea "Group D Op"
type input "Group D Ope"
type textarea "Group D Open"
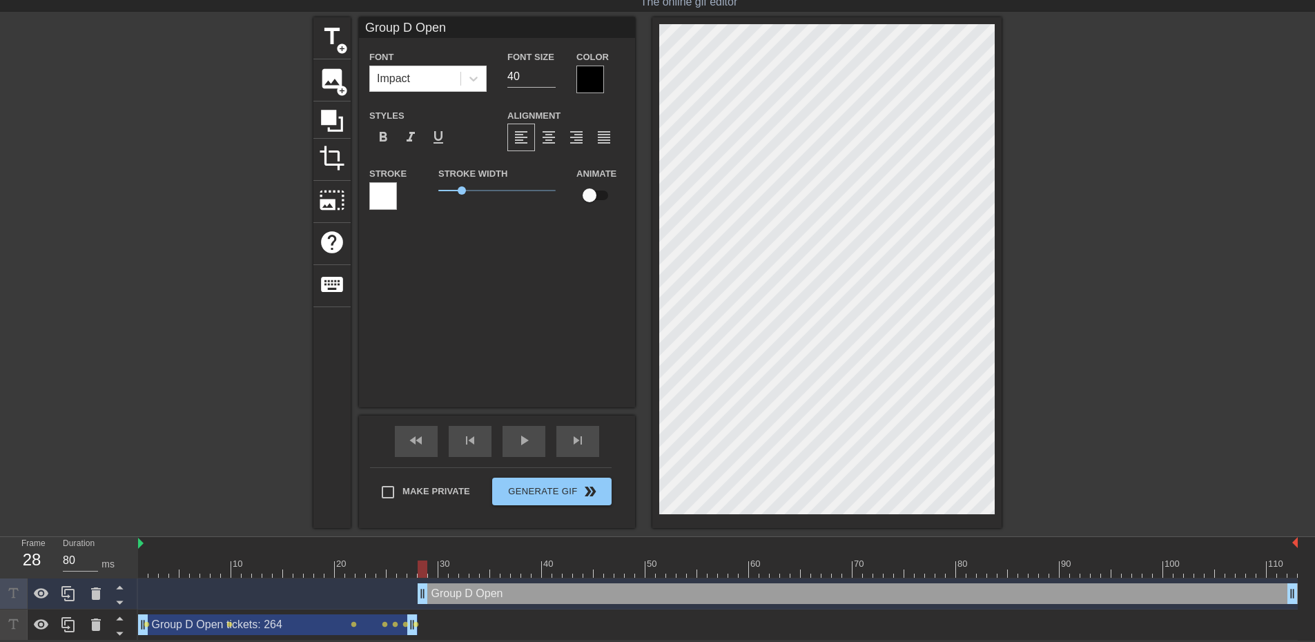
type input "Group D Open"
type textarea "Group D Open"
type input "Group D Open t"
type textarea "Group D Open t"
type input "Group D Open ti"
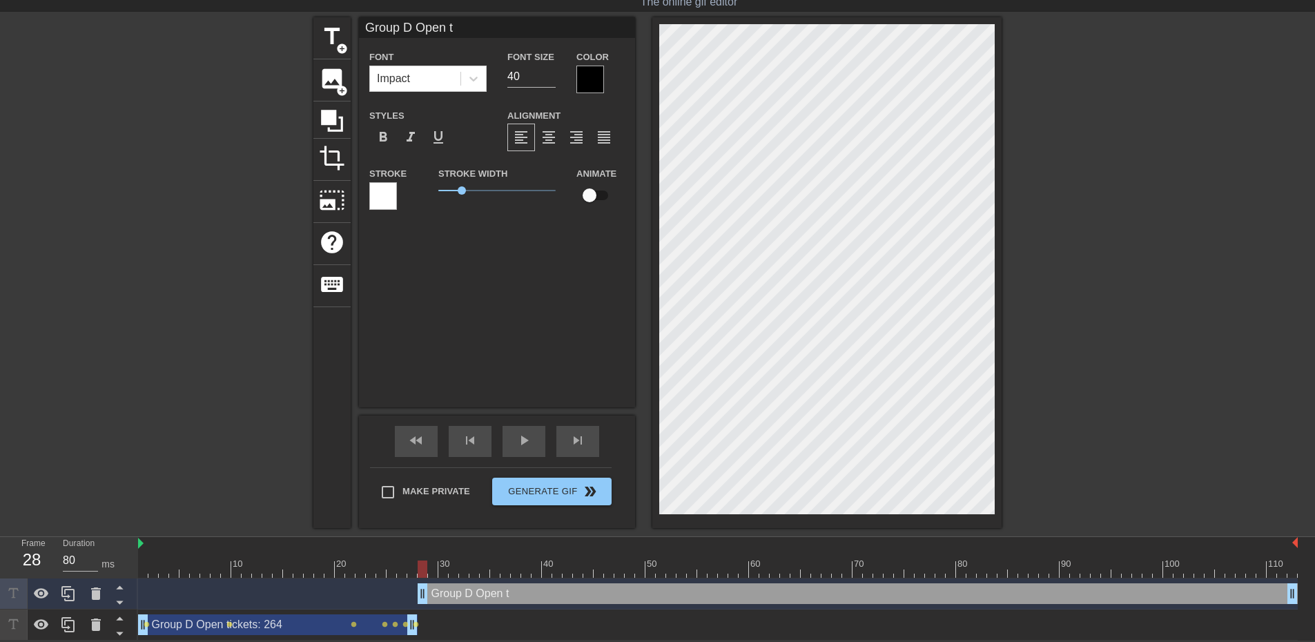
type textarea "Group D Open ti"
type input "Group D Open tic"
type textarea "Group D Open tic"
type input "Group D Open tick"
type textarea "Group D Open tick"
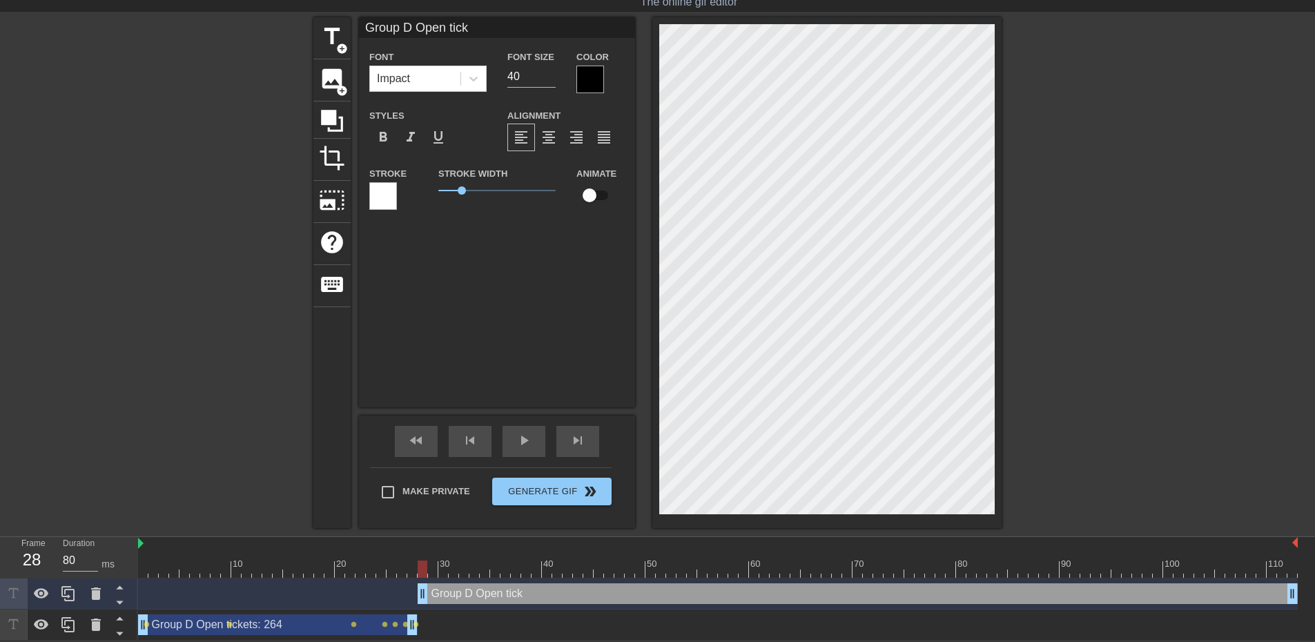
type input "Group D Open ticke"
type textarea "Group D Open ticke"
type input "Group D Open ticket"
type textarea "Group D Open ticket"
type input "Group D Open tickets"
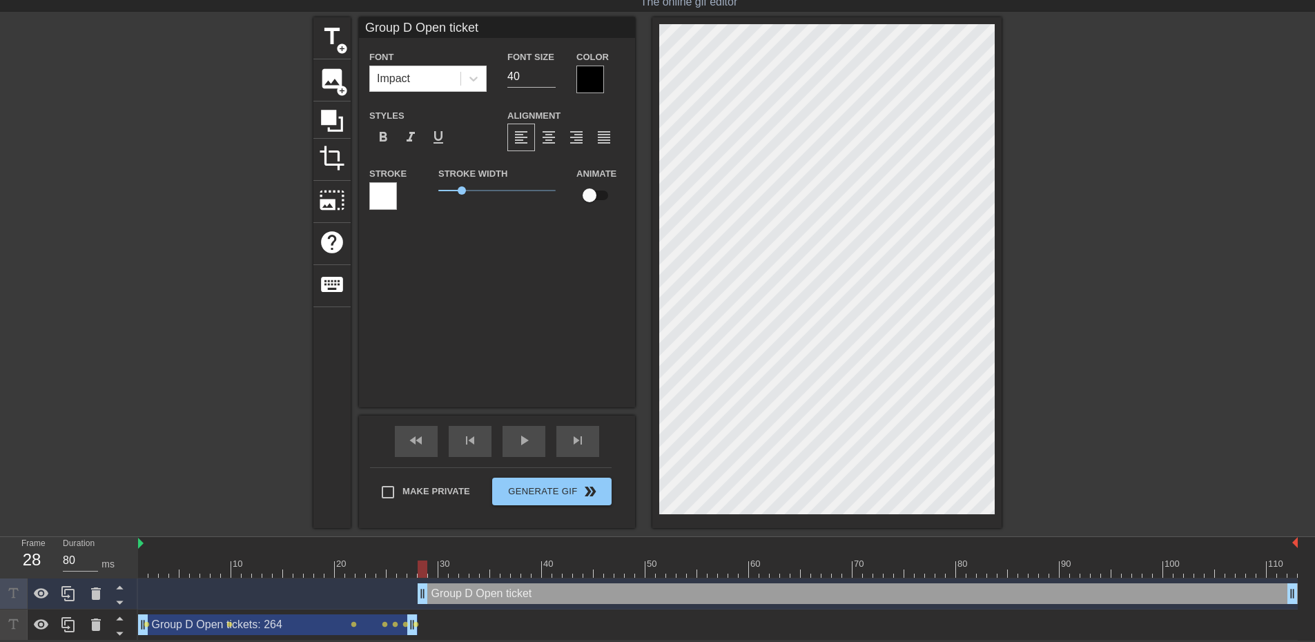
type textarea "Group D Open tickets"
type input "Group D Open tickets:"
type textarea "Group D Open tickets:"
type input "Group D Open tickets: 1"
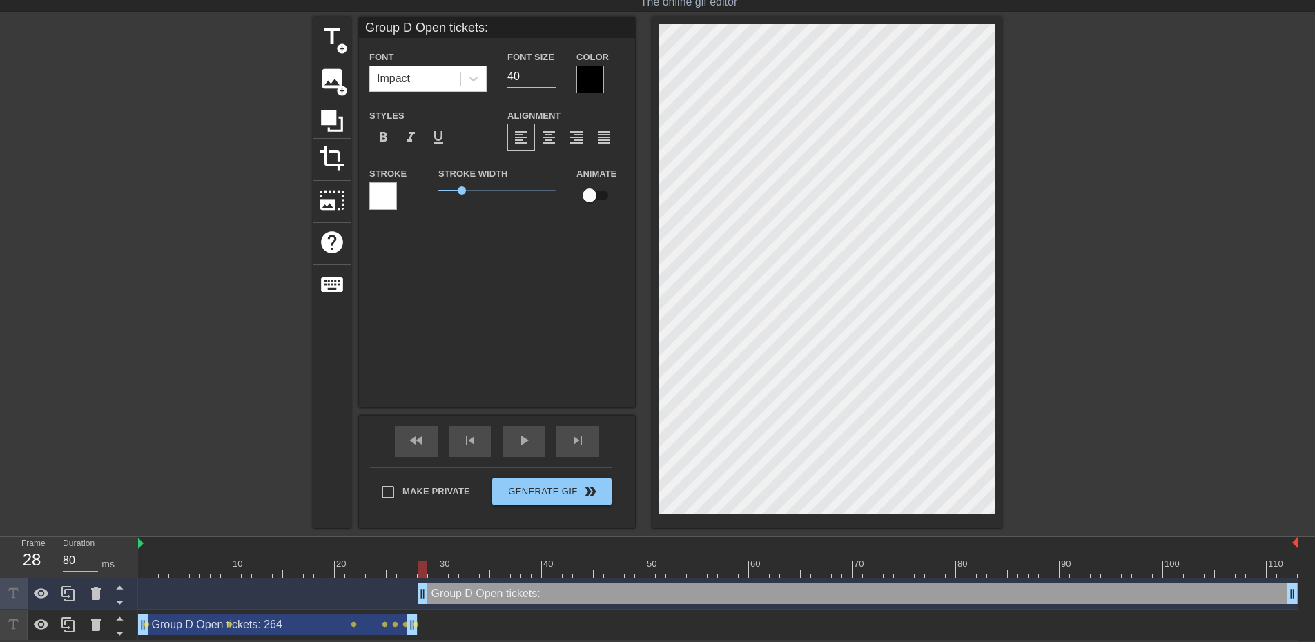
type textarea "Group D Open tickets: 1"
type input "Group D Open tickets: 17"
type textarea "Group D Open tickets: 17"
type input "Group D Open tickets: 179"
type textarea "Group D Open tickets: 179"
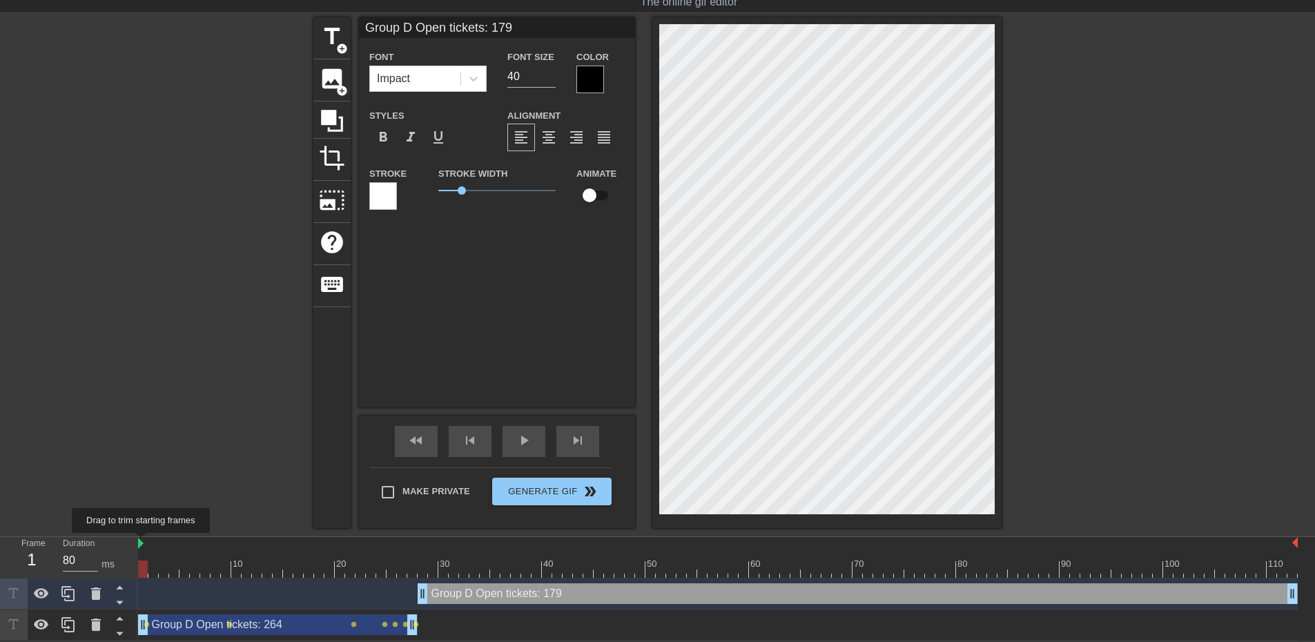
click at [141, 542] on img at bounding box center [141, 543] width 6 height 11
click at [502, 565] on div at bounding box center [717, 568] width 1159 height 17
click at [449, 567] on div at bounding box center [717, 568] width 1159 height 17
type input "80"
click at [426, 567] on div at bounding box center [717, 568] width 1159 height 17
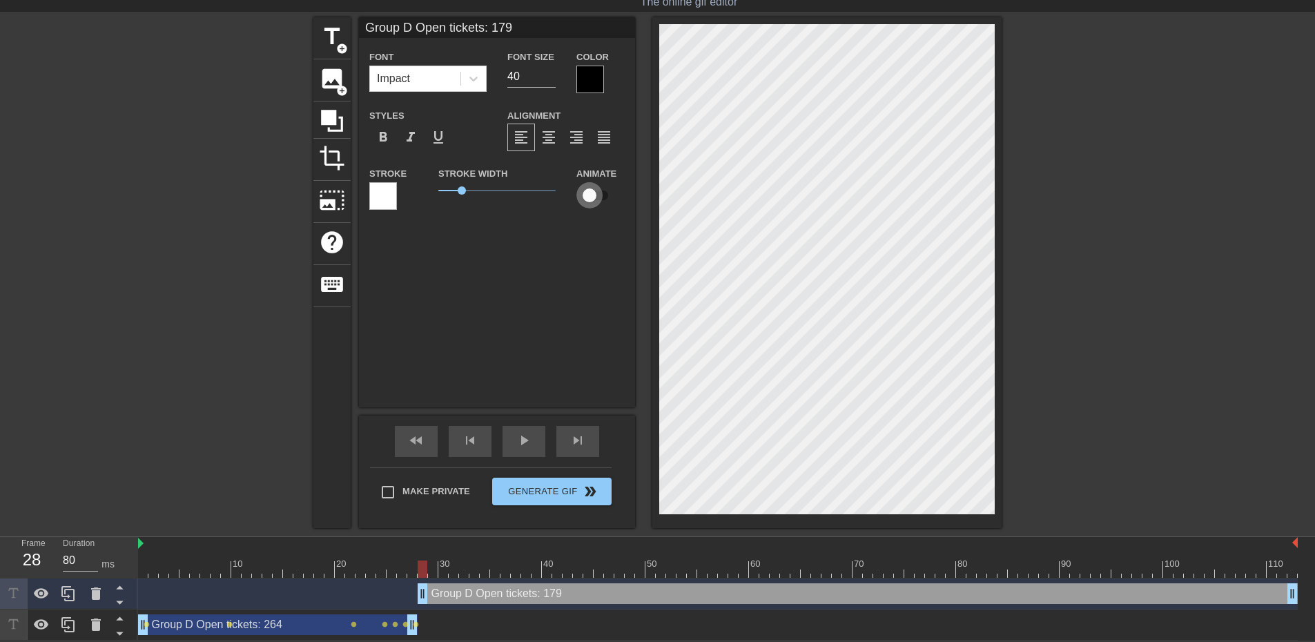
click at [594, 189] on input "checkbox" at bounding box center [589, 195] width 79 height 26
checkbox input "true"
type input "80"
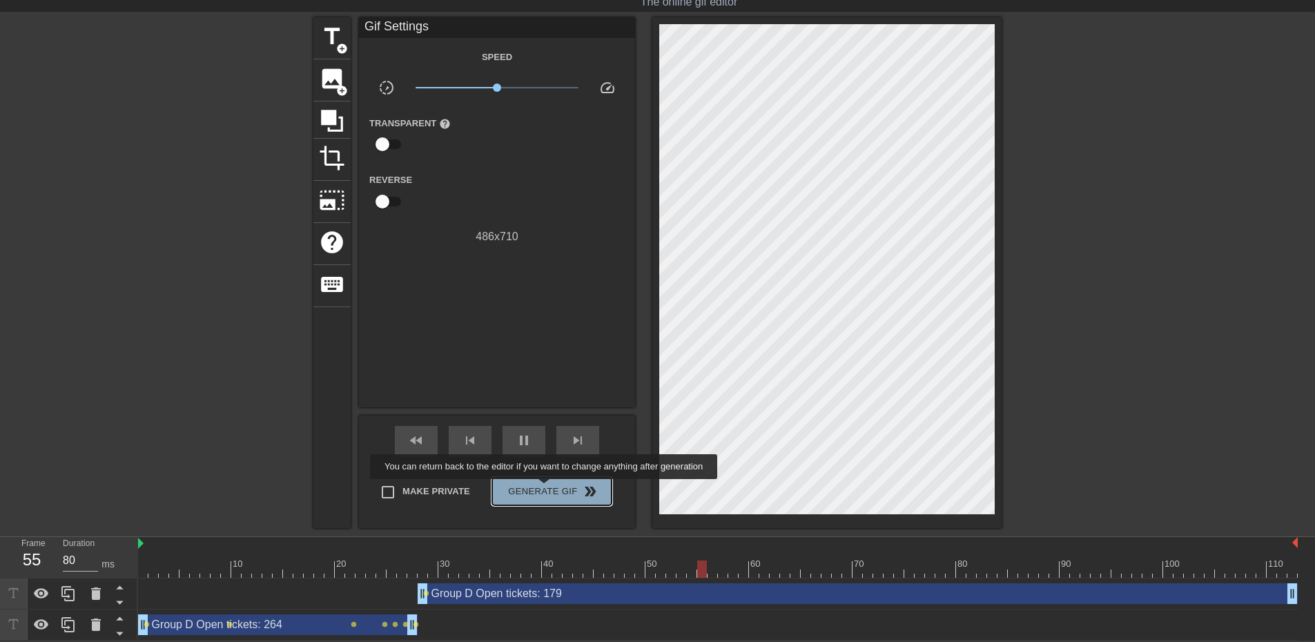
click at [545, 489] on span "Generate Gif double_arrow" at bounding box center [552, 491] width 108 height 17
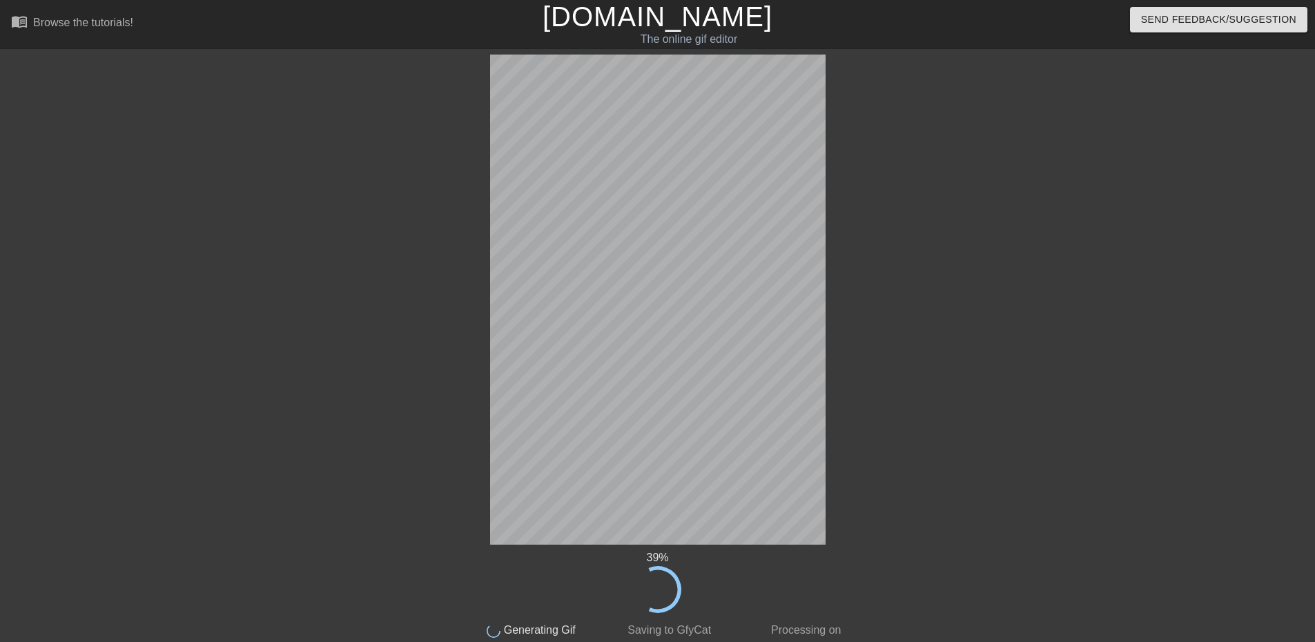
click at [986, 322] on div at bounding box center [972, 262] width 207 height 414
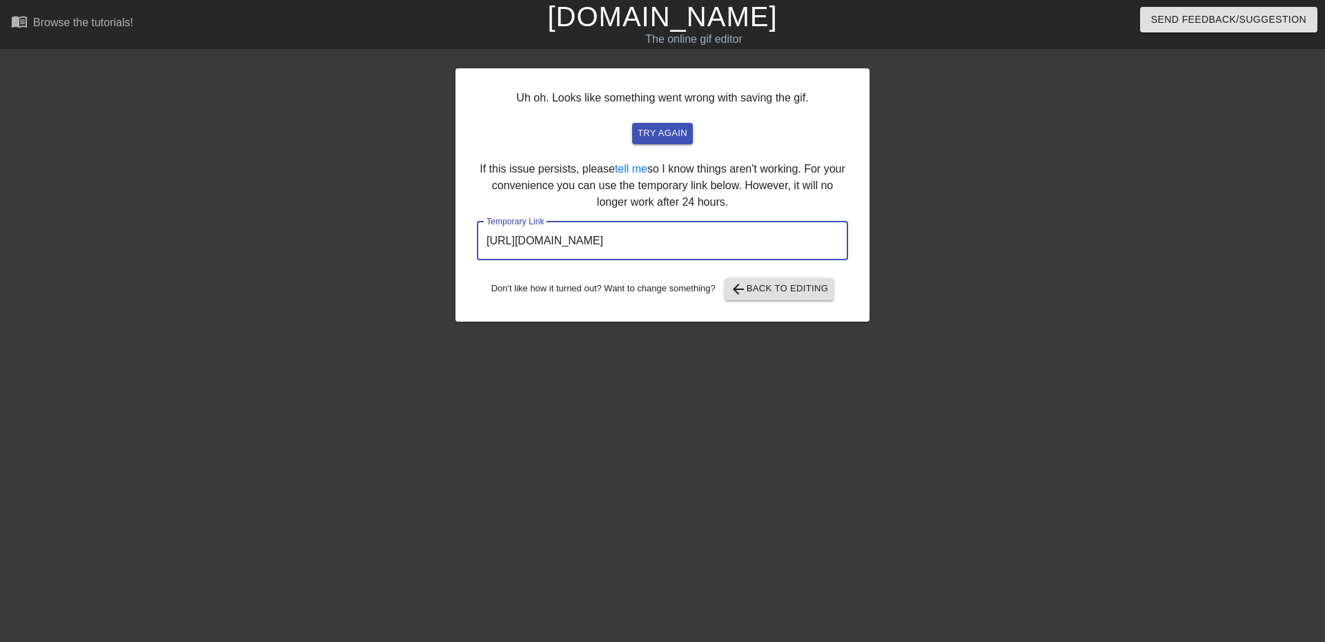
drag, startPoint x: 798, startPoint y: 236, endPoint x: 231, endPoint y: 204, distance: 568.1
click at [231, 204] on div "Uh oh. Looks like something went wrong with saving the gif. try again If this i…" at bounding box center [662, 262] width 1325 height 414
